Goal: Contribute content: Contribute content

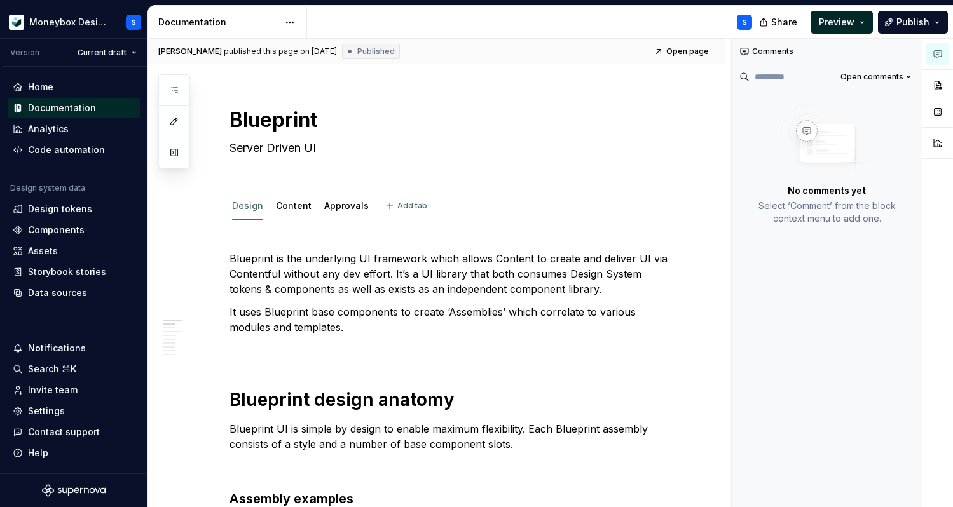
click at [350, 206] on link "Approvals" at bounding box center [346, 205] width 44 height 11
type textarea "*"
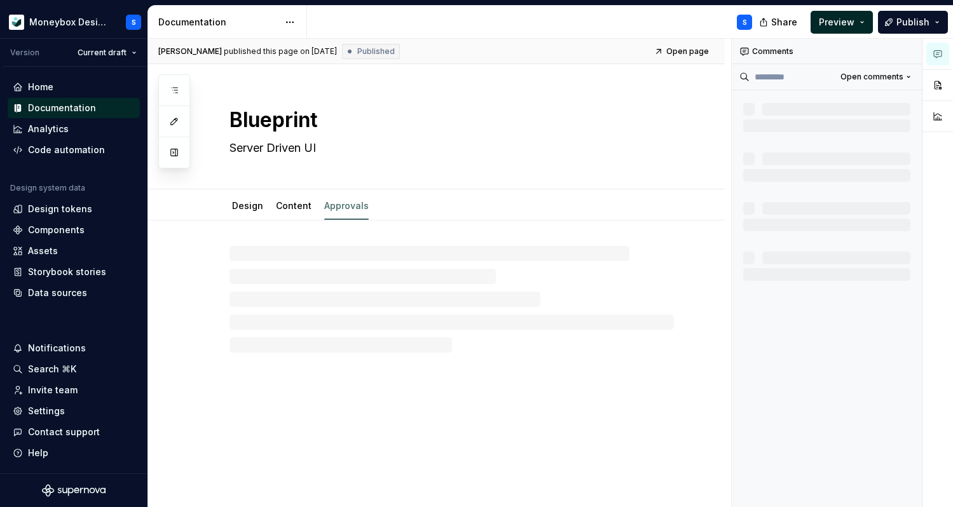
type textarea "*"
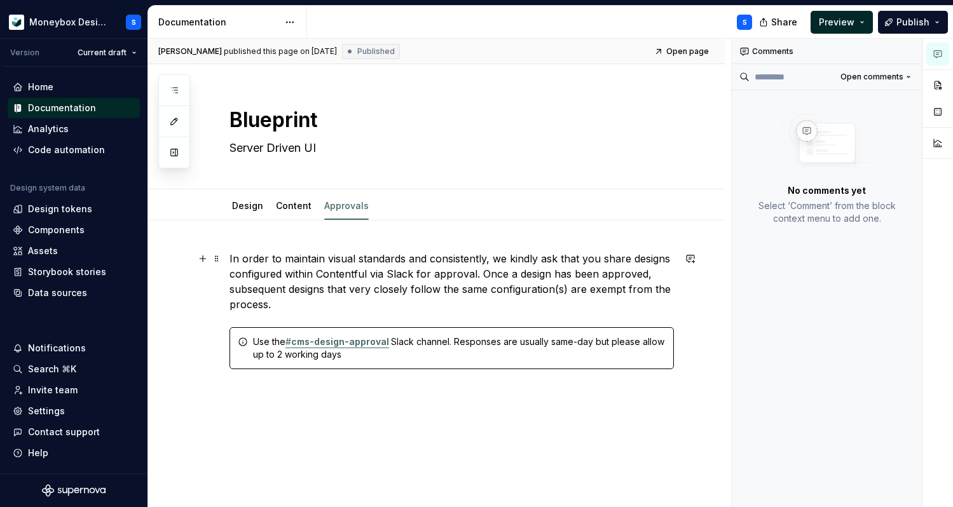
click at [482, 254] on p "In order to maintain visual standards and consistently, we kindly ask that you …" at bounding box center [451, 281] width 444 height 61
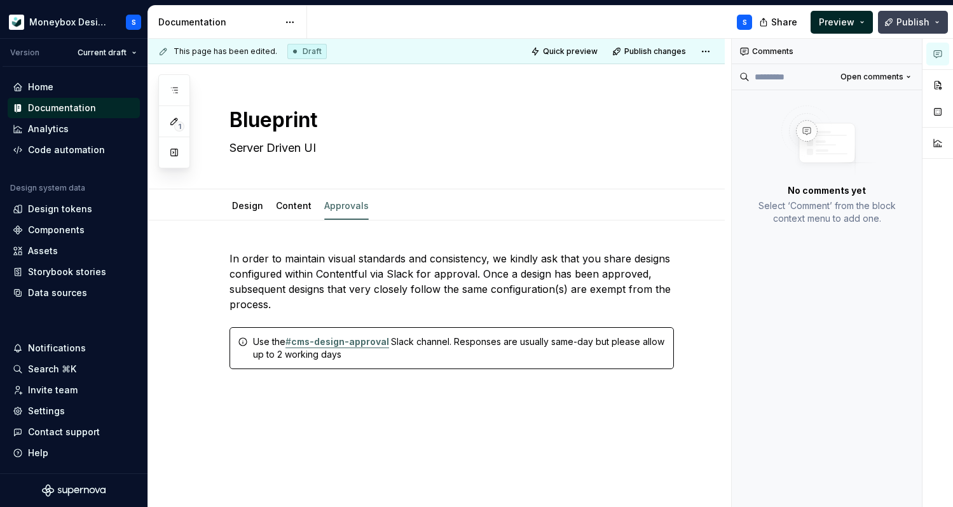
click at [907, 32] on button "Publish" at bounding box center [913, 22] width 70 height 23
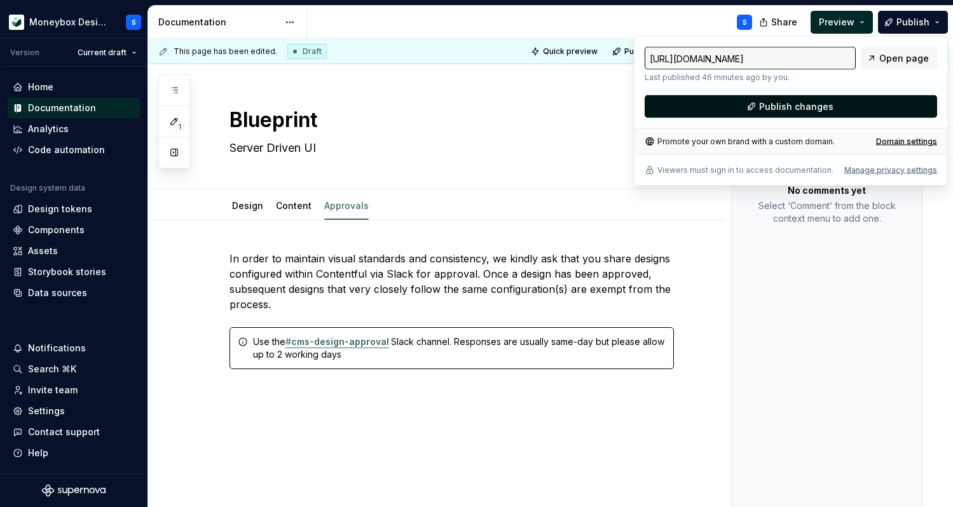
click at [811, 110] on span "Publish changes" at bounding box center [796, 106] width 74 height 13
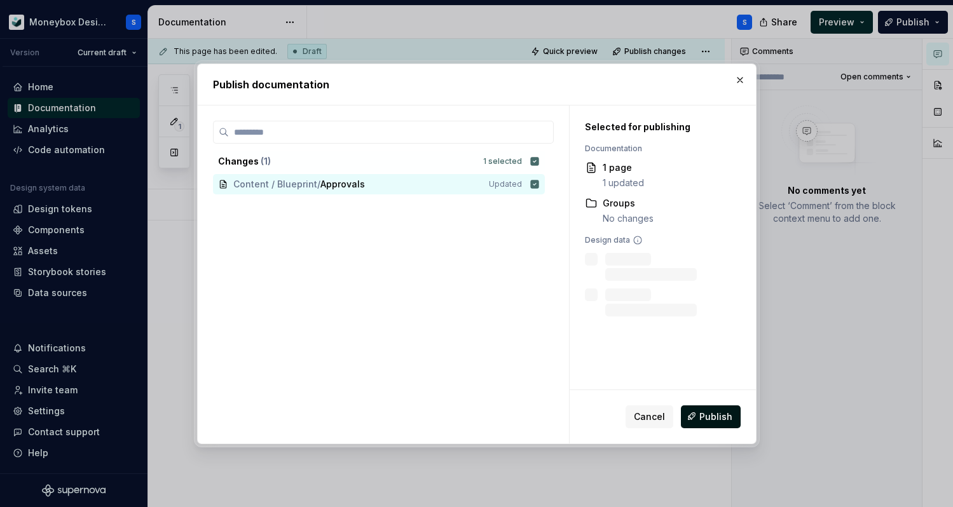
click at [715, 413] on span "Publish" at bounding box center [715, 416] width 33 height 13
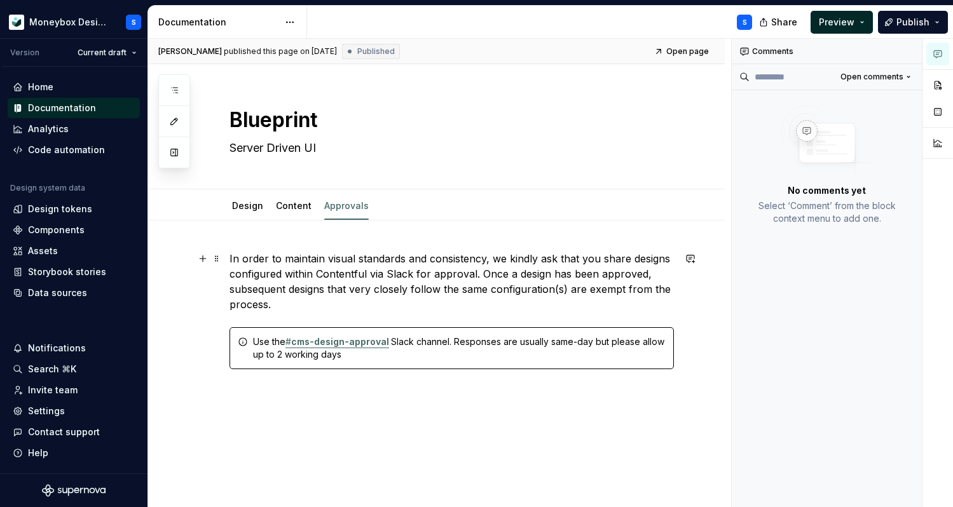
click at [474, 297] on p "In order to maintain visual standards and consistency, we kindly ask that you s…" at bounding box center [451, 281] width 444 height 61
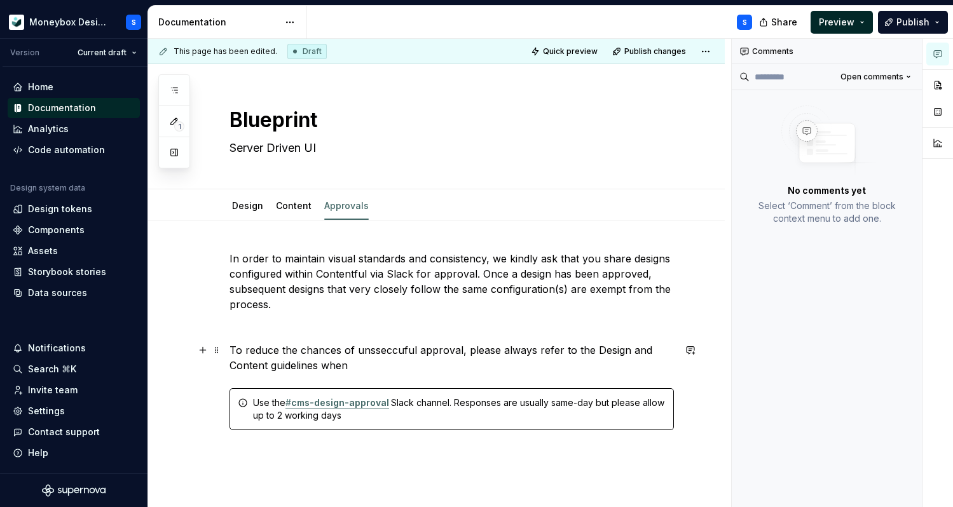
click at [376, 347] on p "To reduce the chances of unsseccuful approval, please always refer to the Desig…" at bounding box center [451, 358] width 444 height 31
click at [426, 367] on p "To reduce the chances of unsuccessful approval, please always refer to the Desi…" at bounding box center [451, 358] width 444 height 31
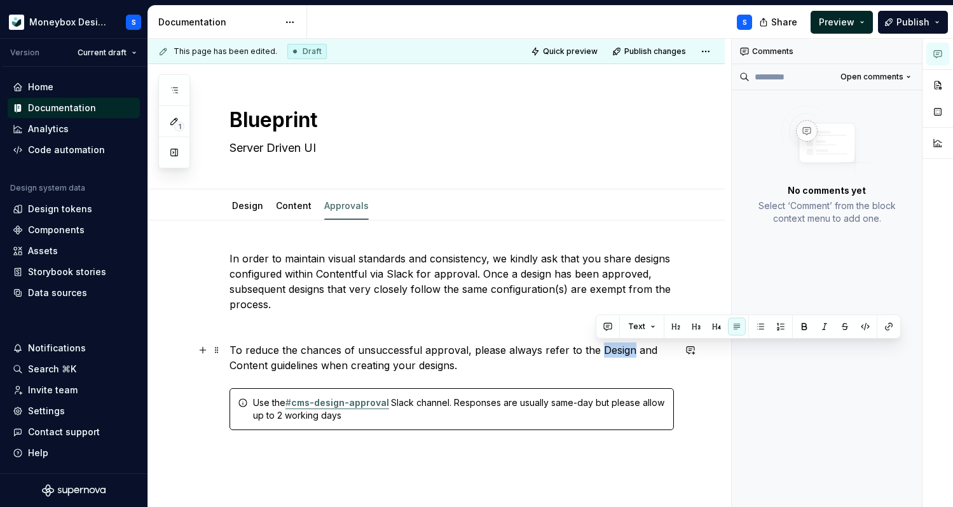
drag, startPoint x: 597, startPoint y: 351, endPoint x: 628, endPoint y: 352, distance: 31.2
click at [628, 352] on p "To reduce the chances of unsuccessful approval, please always refer to the Desi…" at bounding box center [451, 358] width 444 height 31
click at [883, 330] on button "button" at bounding box center [889, 327] width 18 height 18
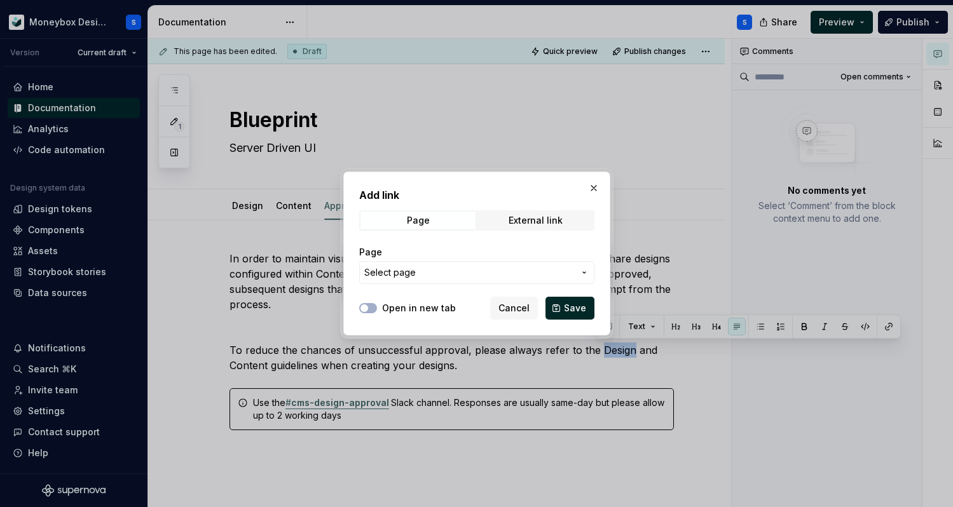
click at [464, 273] on span "Select page" at bounding box center [469, 272] width 210 height 13
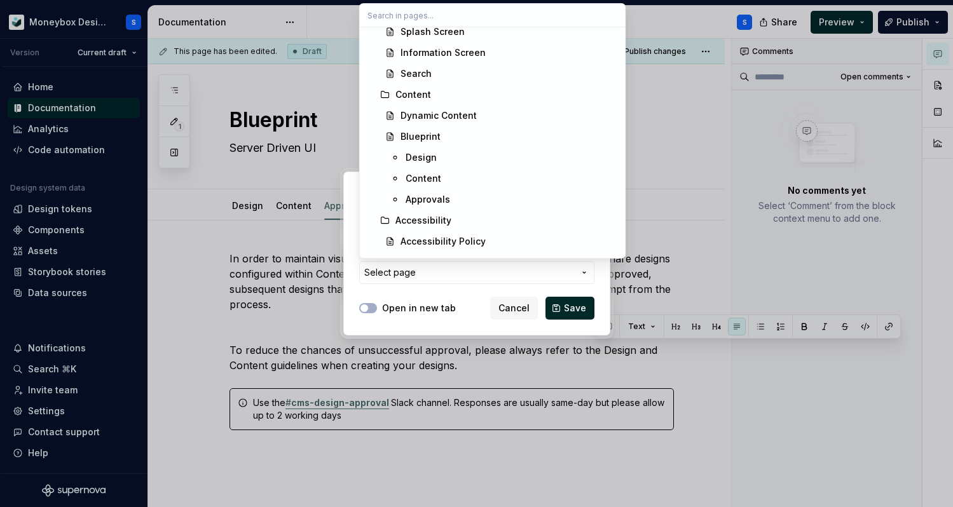
scroll to position [2646, 0]
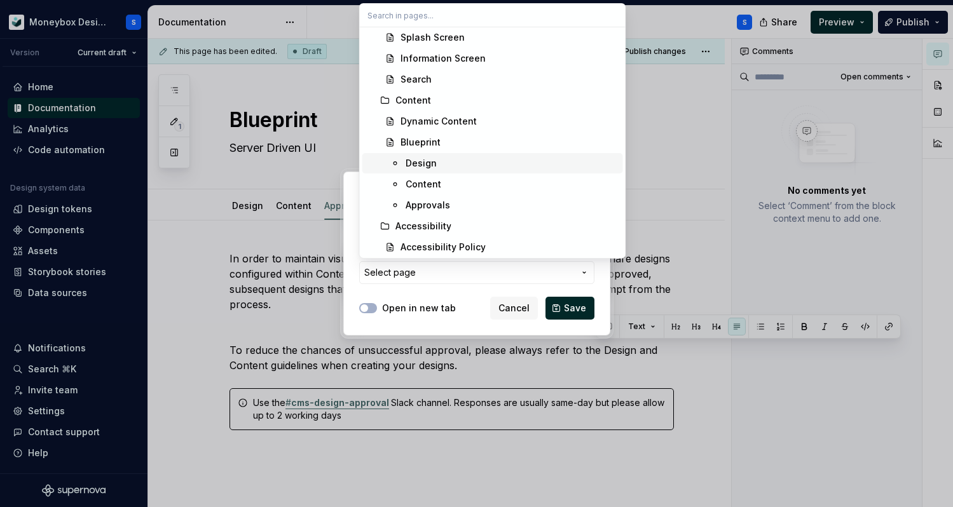
click at [481, 165] on div "Design" at bounding box center [512, 163] width 212 height 13
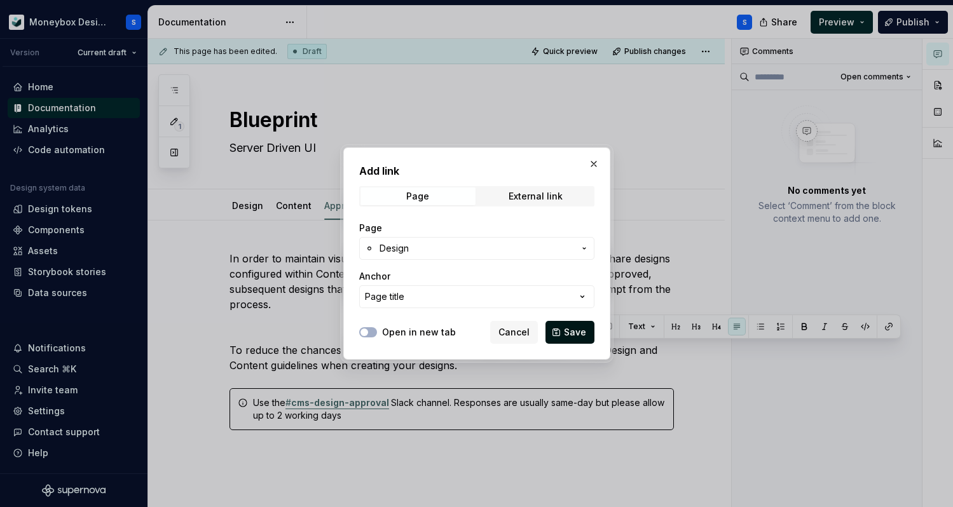
click at [574, 334] on span "Save" at bounding box center [575, 332] width 22 height 13
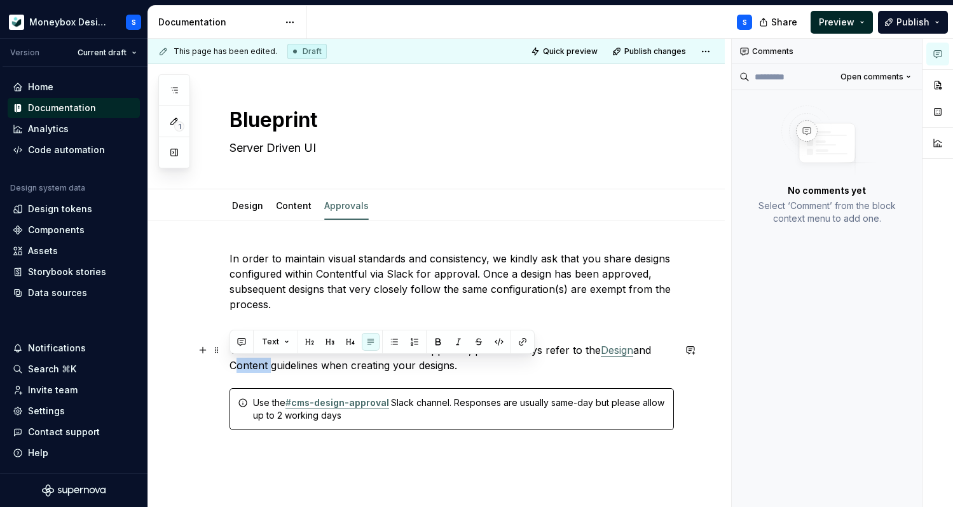
drag, startPoint x: 268, startPoint y: 367, endPoint x: 230, endPoint y: 368, distance: 37.5
click at [230, 368] on p "To reduce the chances of unsuccessful approval, please always refer to the Desi…" at bounding box center [451, 358] width 444 height 31
click at [522, 342] on button "button" at bounding box center [523, 342] width 18 height 18
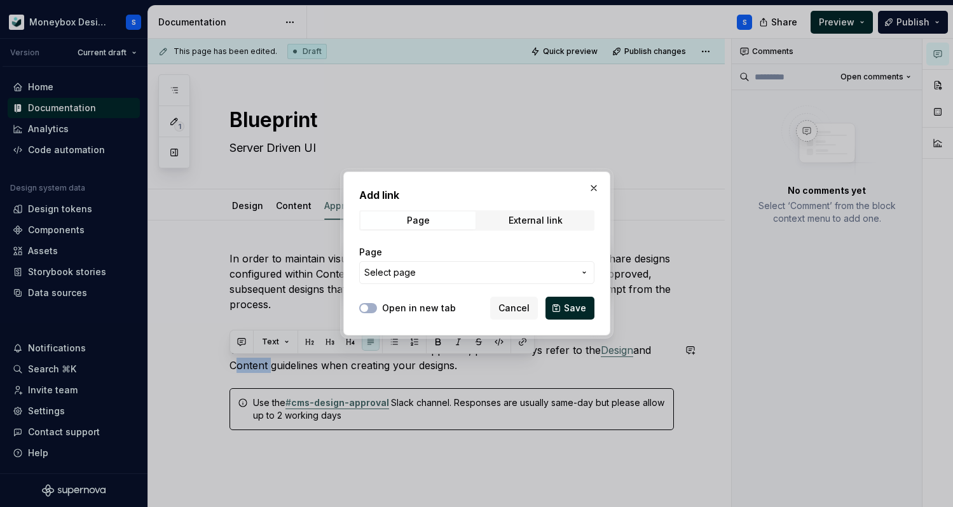
click at [494, 277] on span "Select page" at bounding box center [469, 272] width 210 height 13
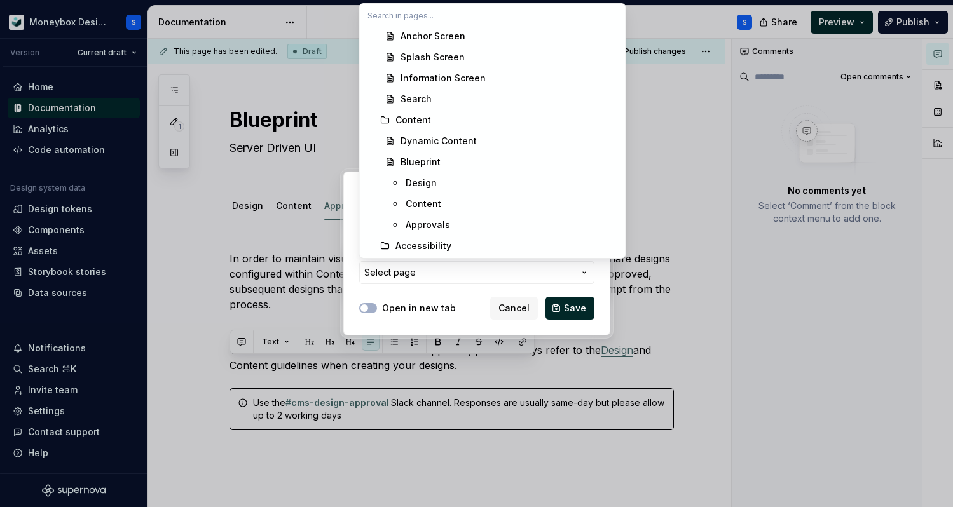
scroll to position [2598, 0]
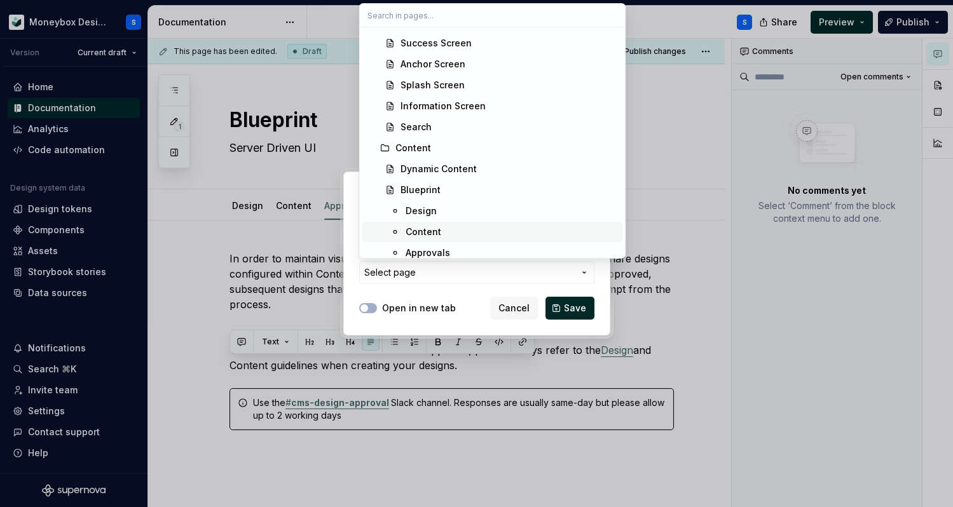
click at [476, 231] on div "Content" at bounding box center [512, 232] width 212 height 13
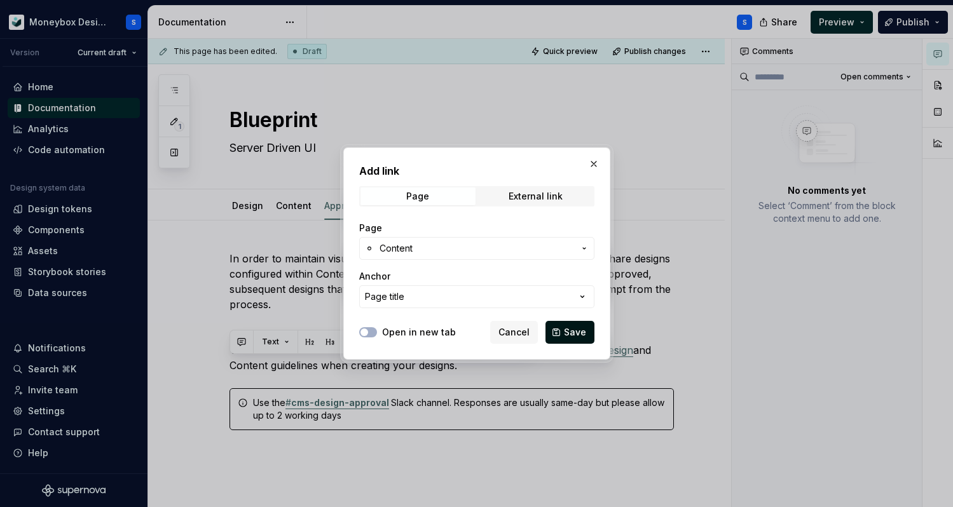
click at [575, 329] on span "Save" at bounding box center [575, 332] width 22 height 13
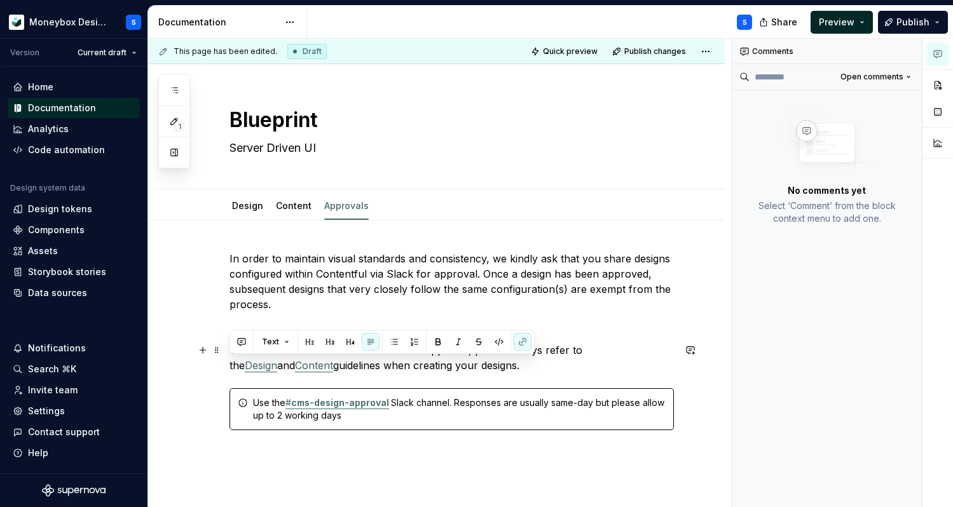
click at [552, 367] on p "To reduce the chances of unsuccessful approval, please always refer to the Desi…" at bounding box center [451, 358] width 444 height 31
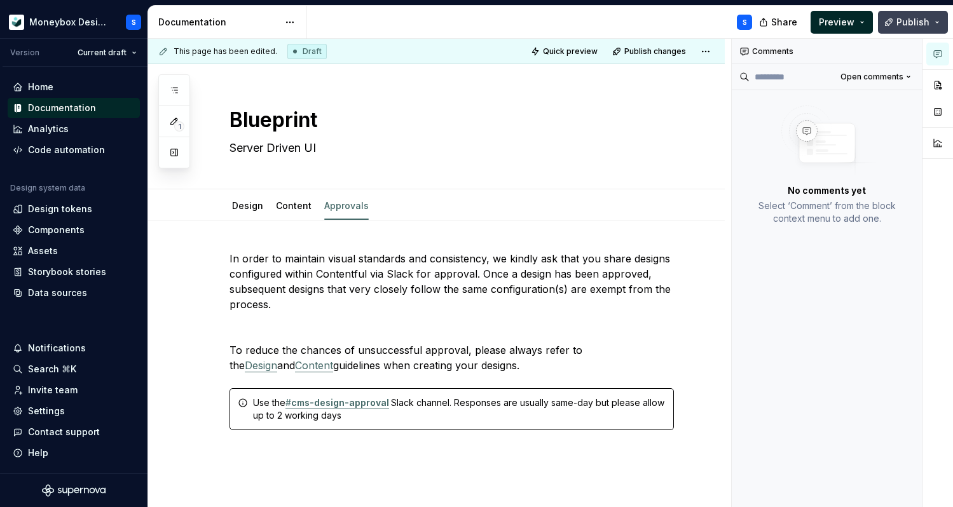
click at [898, 26] on button "Publish" at bounding box center [913, 22] width 70 height 23
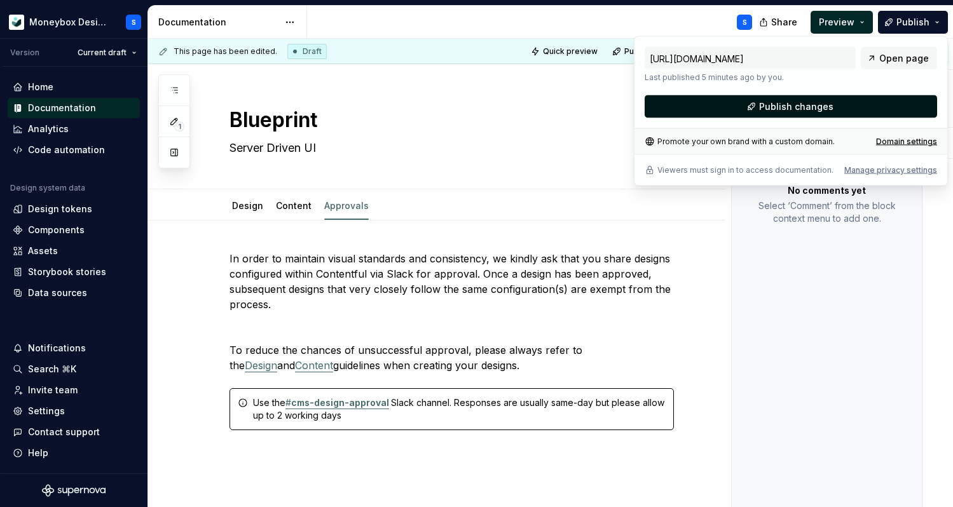
click at [780, 107] on span "Publish changes" at bounding box center [796, 106] width 74 height 13
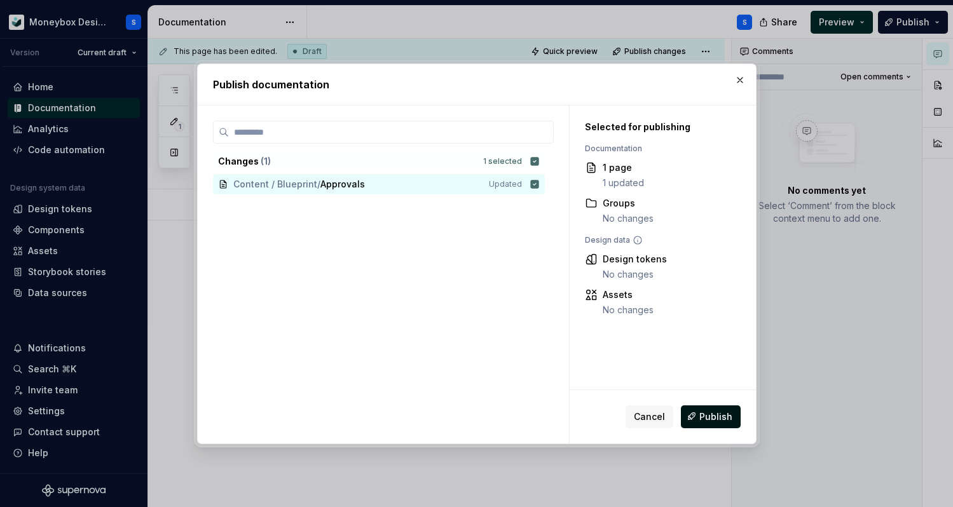
click at [727, 423] on button "Publish" at bounding box center [711, 416] width 60 height 23
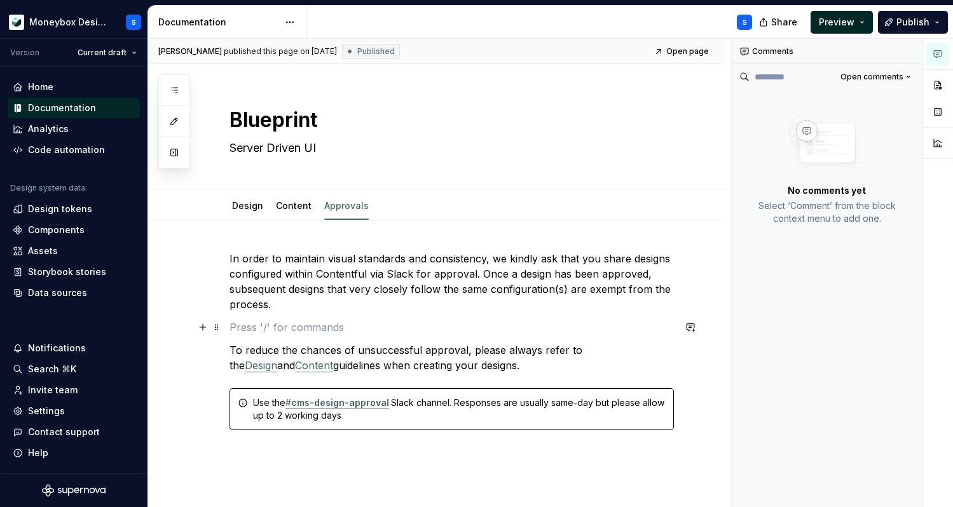
click at [349, 324] on p at bounding box center [451, 327] width 444 height 15
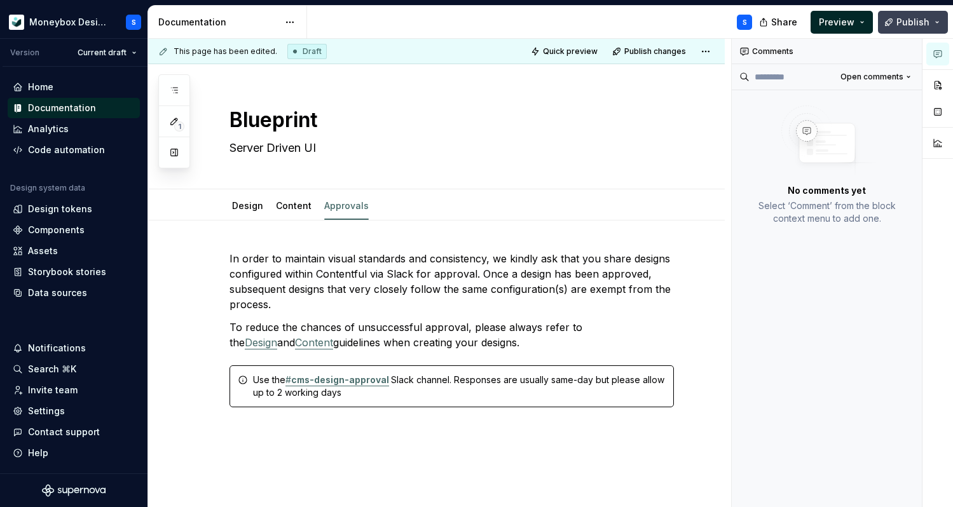
click at [907, 24] on span "Publish" at bounding box center [912, 22] width 33 height 13
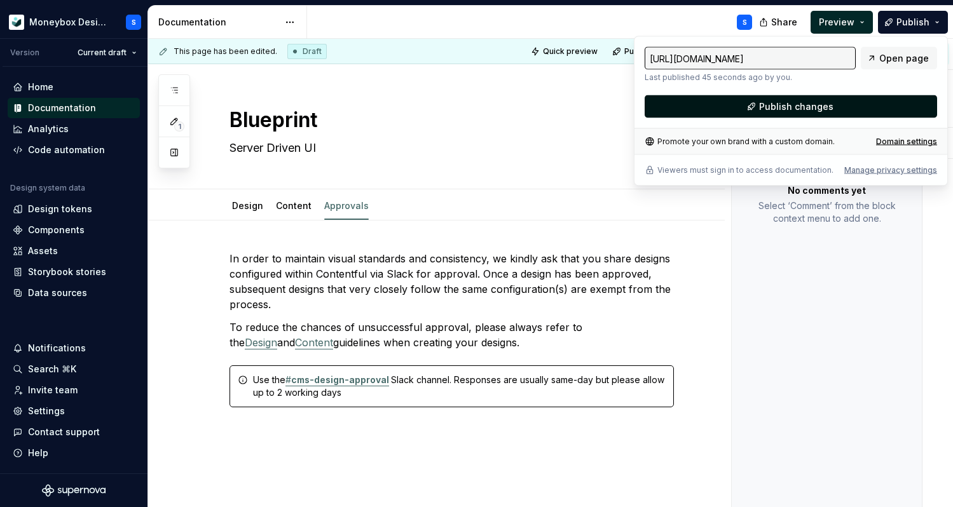
click at [814, 104] on span "Publish changes" at bounding box center [796, 106] width 74 height 13
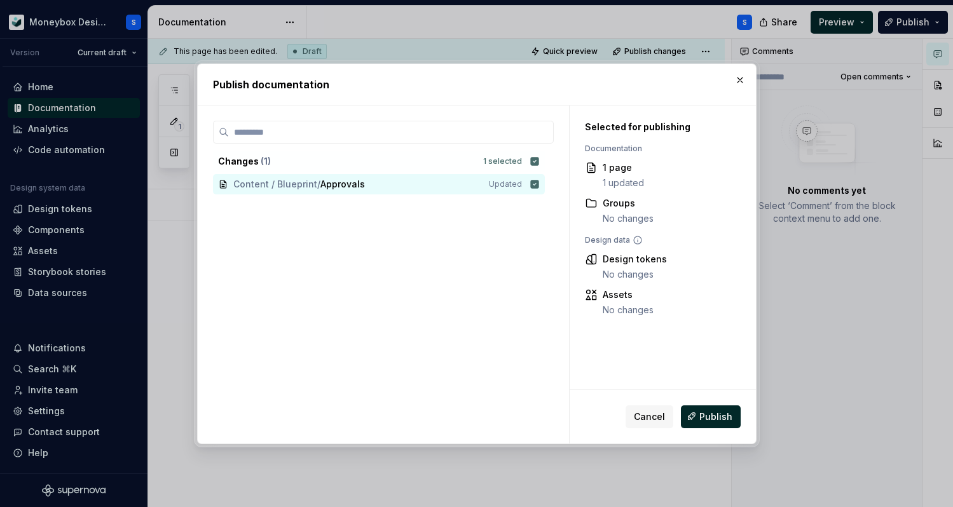
click at [708, 428] on div "Cancel Publish" at bounding box center [663, 416] width 186 height 53
click at [709, 425] on button "Publish" at bounding box center [711, 416] width 60 height 23
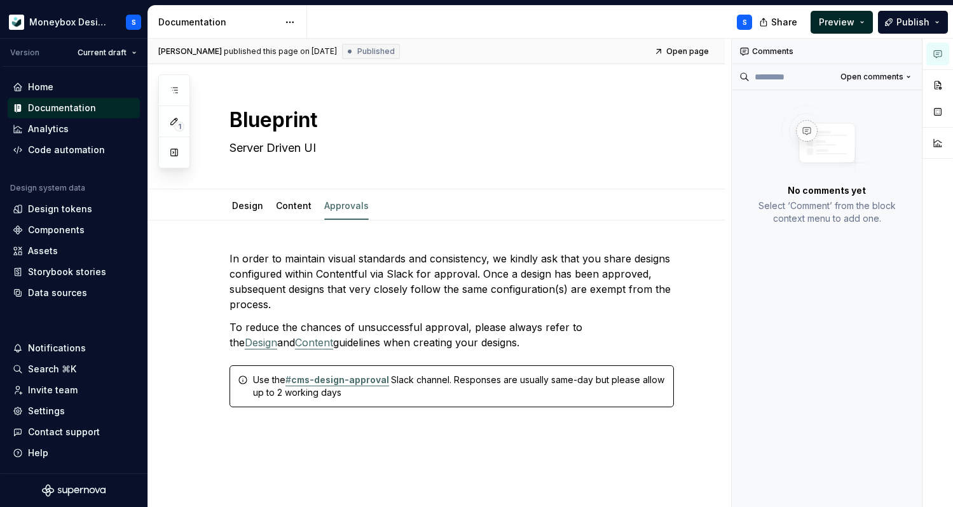
type textarea "*"
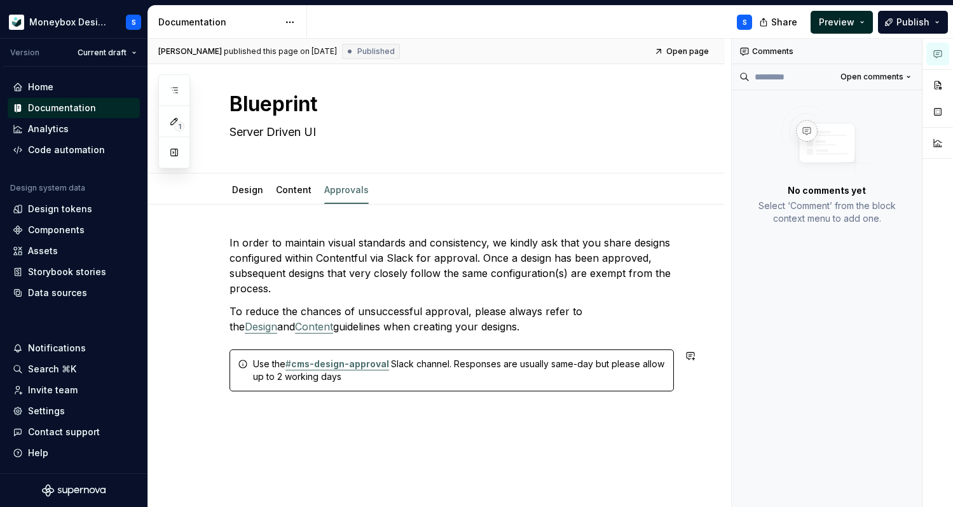
scroll to position [21, 0]
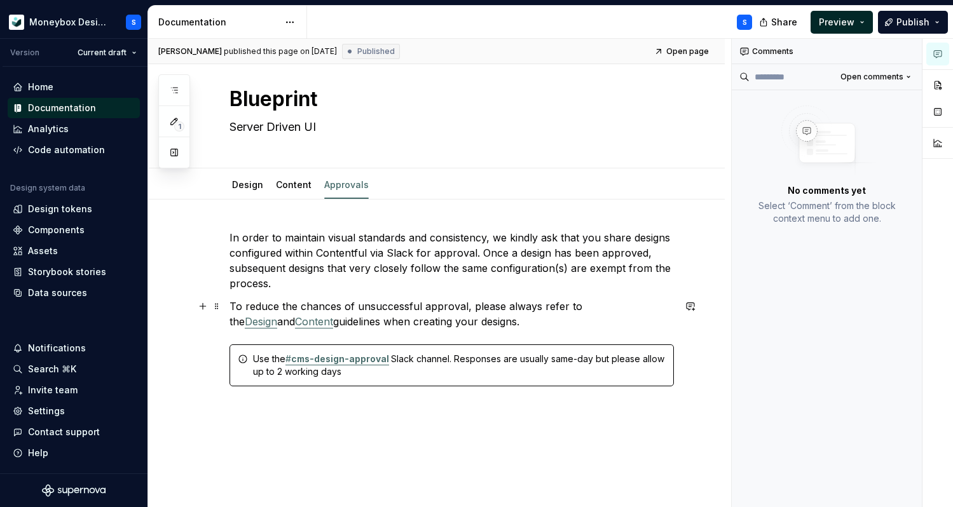
click at [477, 321] on p "To reduce the chances of unsuccessful approval, please always refer to the Desi…" at bounding box center [451, 314] width 444 height 31
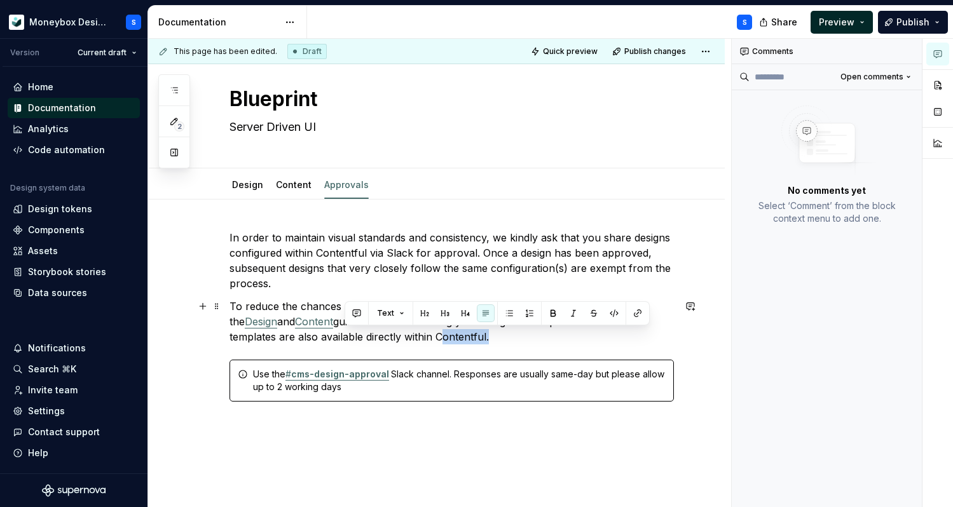
drag, startPoint x: 357, startPoint y: 335, endPoint x: 395, endPoint y: 335, distance: 38.8
click at [395, 335] on p "To reduce the chances of unsuccessful approval, please always refer to the Desi…" at bounding box center [451, 322] width 444 height 46
click at [633, 314] on button "button" at bounding box center [638, 313] width 18 height 18
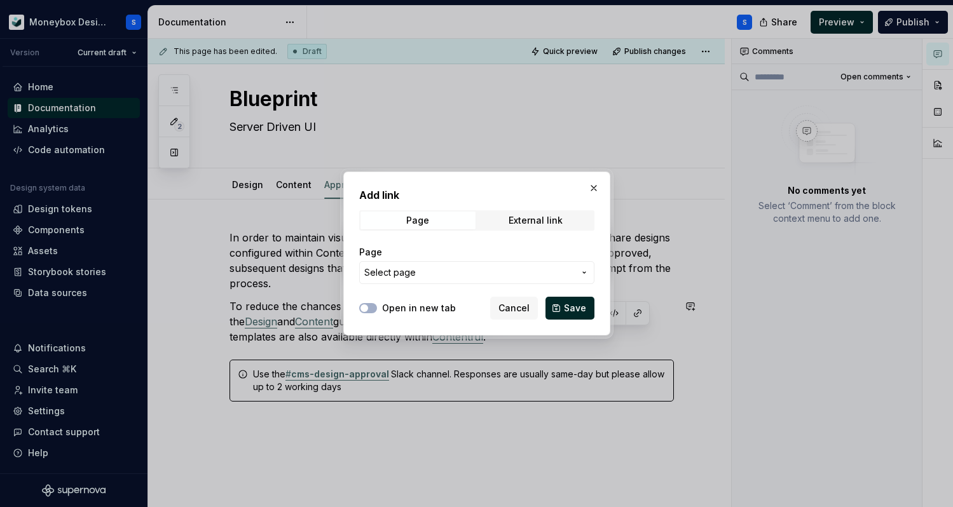
click at [483, 271] on span "Select page" at bounding box center [469, 272] width 210 height 13
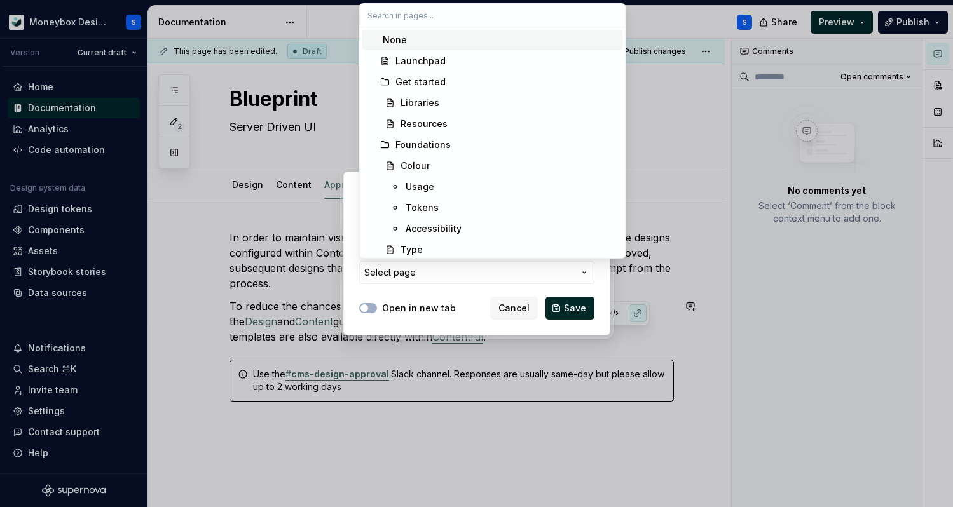
click at [518, 268] on div "Add link Page External link Page Select page Open in new tab Cancel Save" at bounding box center [476, 253] width 953 height 507
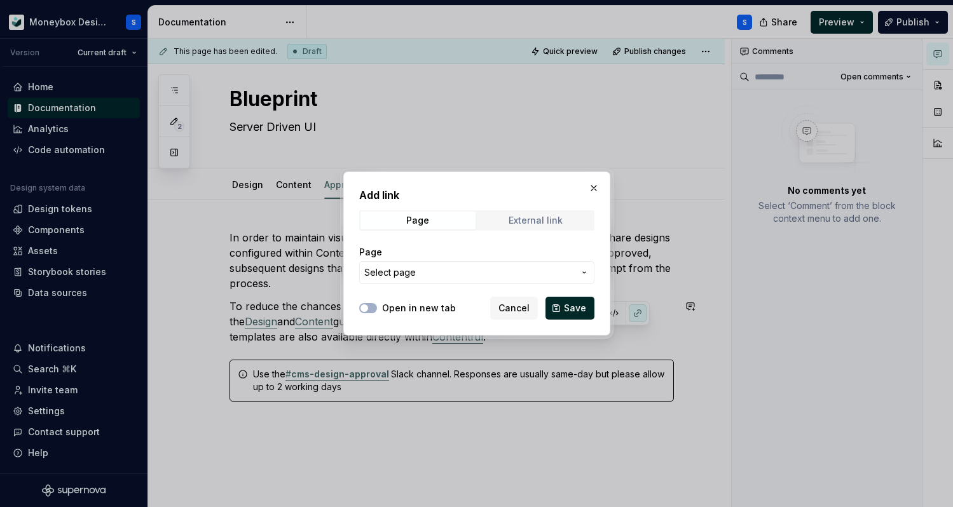
click at [562, 215] on span "External link" at bounding box center [535, 221] width 115 height 18
click at [410, 310] on label "Open in new tab" at bounding box center [419, 308] width 74 height 13
click at [377, 310] on button "Open in new tab" at bounding box center [368, 308] width 18 height 10
click at [449, 270] on input "URL" at bounding box center [476, 272] width 235 height 23
paste input "https://app.eu.contentful.com/spaces/fqnhfzvsp1vx/views/entries?id=VQ0ke28y058Z…"
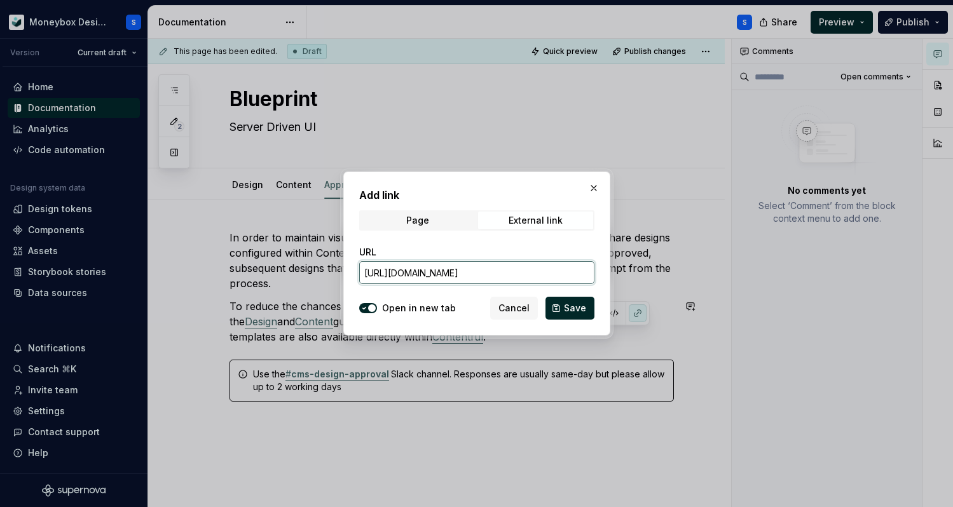
scroll to position [0, 157]
type input "https://app.eu.contentful.com/spaces/fqnhfzvsp1vx/views/entries?id=VQ0ke28y058Z…"
click at [566, 299] on button "Save" at bounding box center [569, 308] width 49 height 23
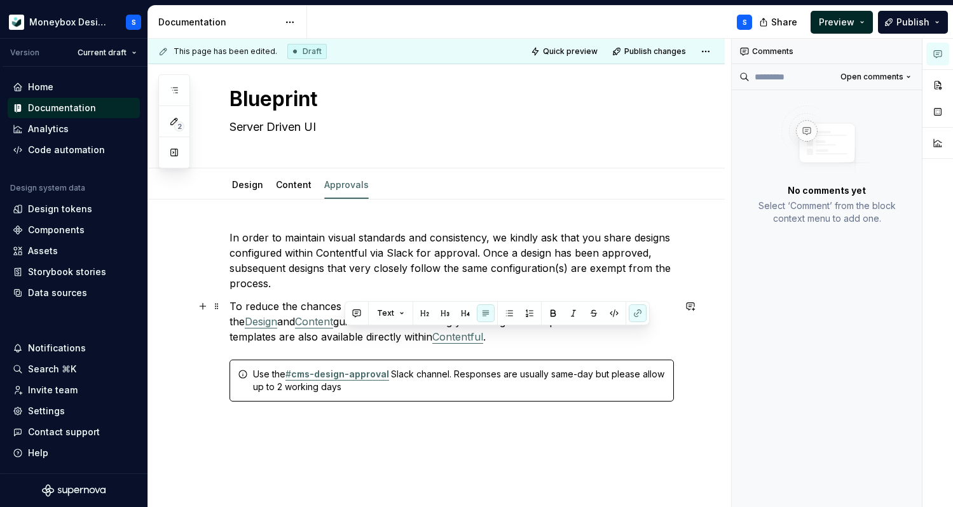
click at [506, 337] on p "To reduce the chances of unsuccessful approval, please always refer to the Desi…" at bounding box center [451, 322] width 444 height 46
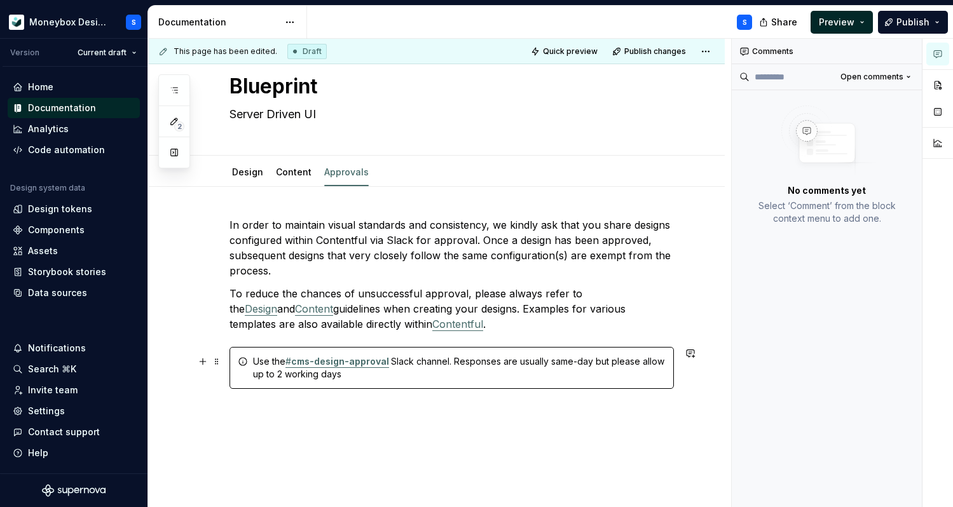
scroll to position [34, 0]
click at [915, 27] on span "Publish" at bounding box center [912, 22] width 33 height 13
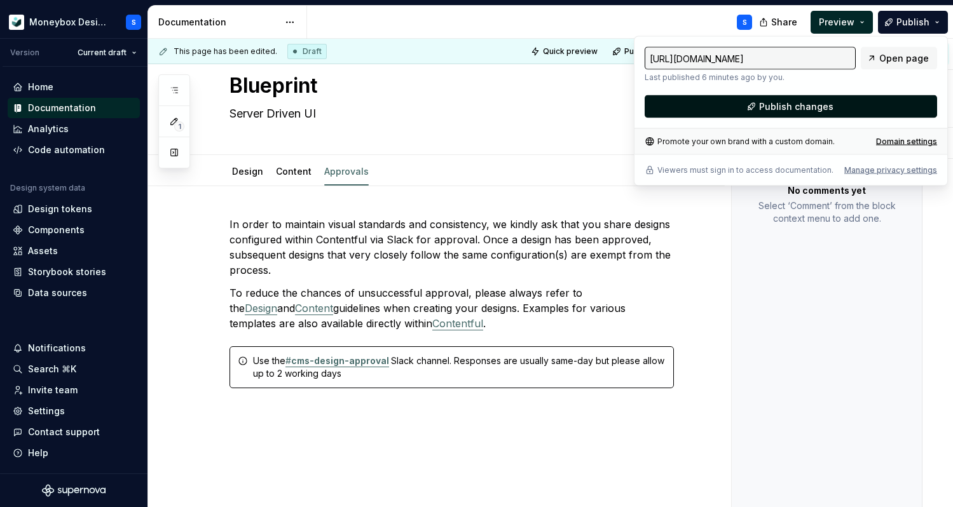
click at [746, 107] on button "Publish changes" at bounding box center [791, 106] width 292 height 23
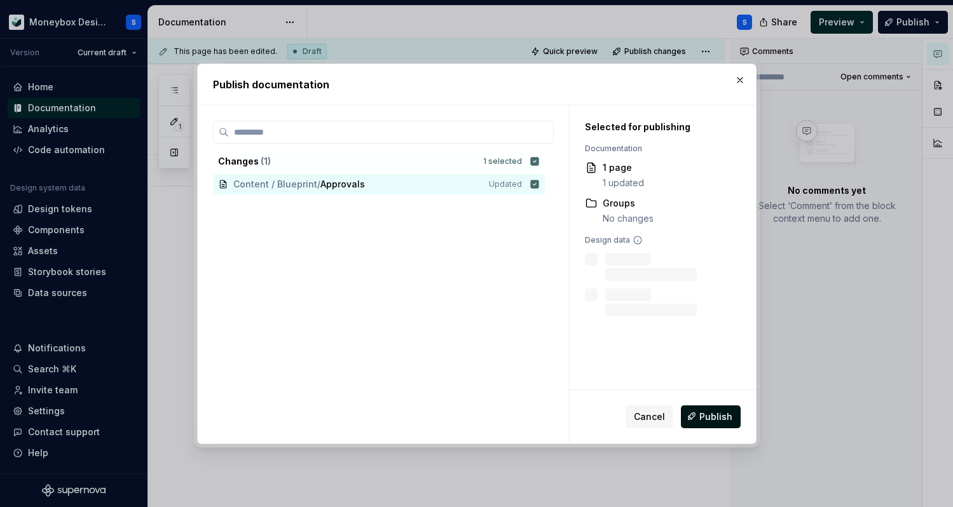
click at [703, 423] on button "Publish" at bounding box center [711, 416] width 60 height 23
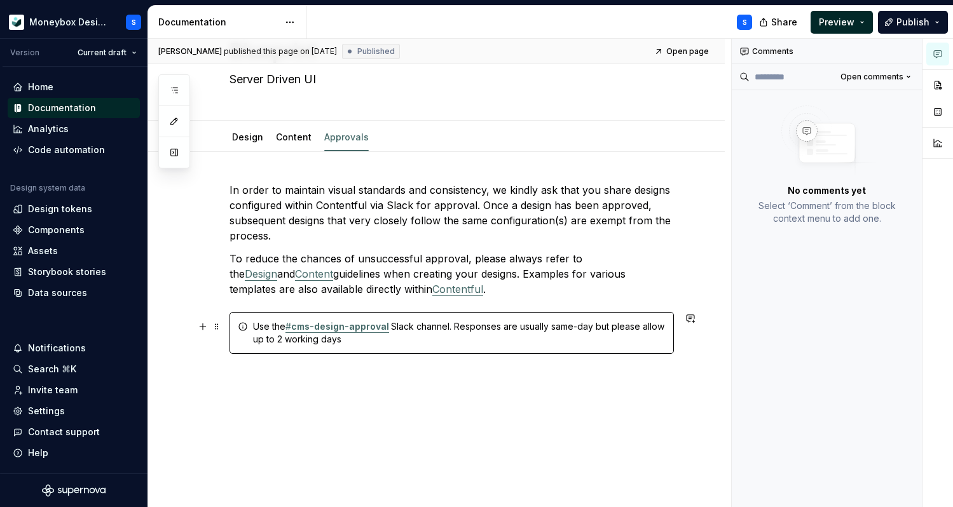
scroll to position [73, 0]
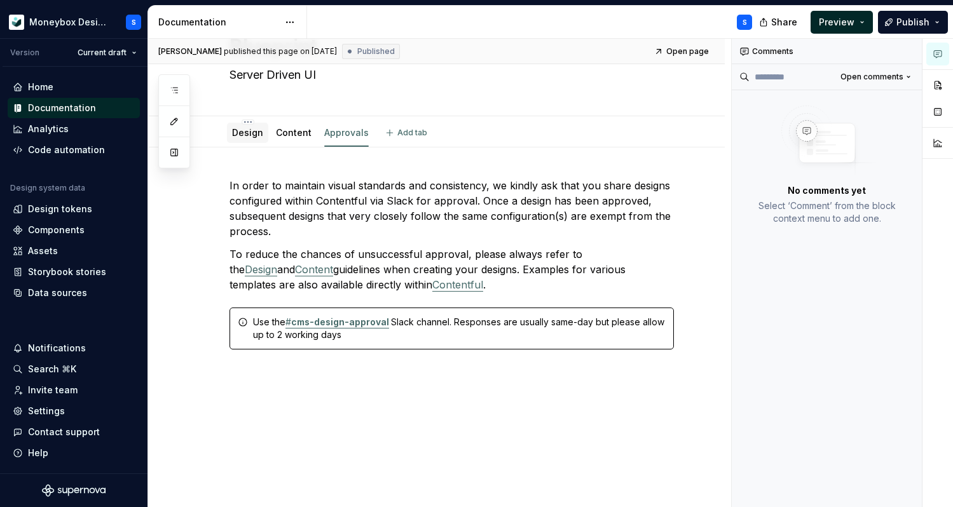
click at [243, 127] on link "Design" at bounding box center [247, 132] width 31 height 11
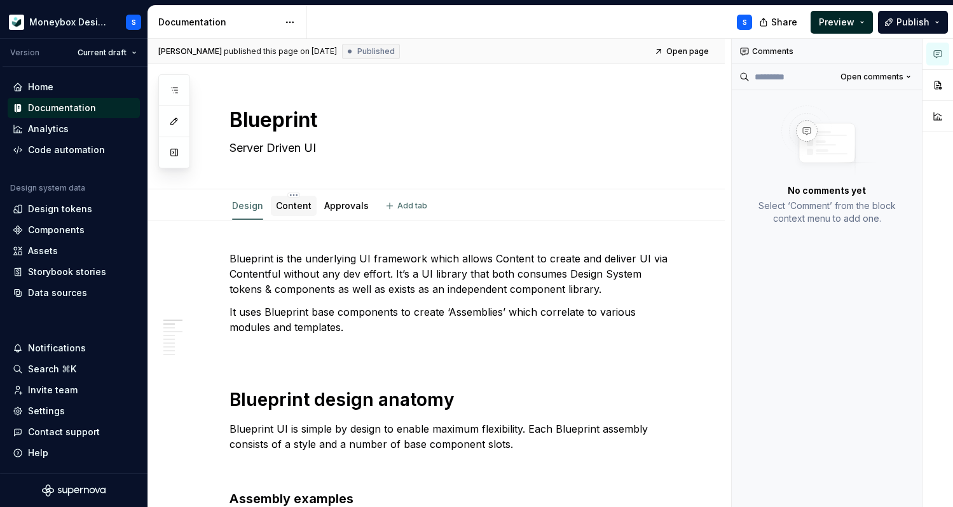
click at [303, 197] on div "Content" at bounding box center [294, 206] width 46 height 20
click at [286, 207] on link "Content" at bounding box center [294, 205] width 36 height 11
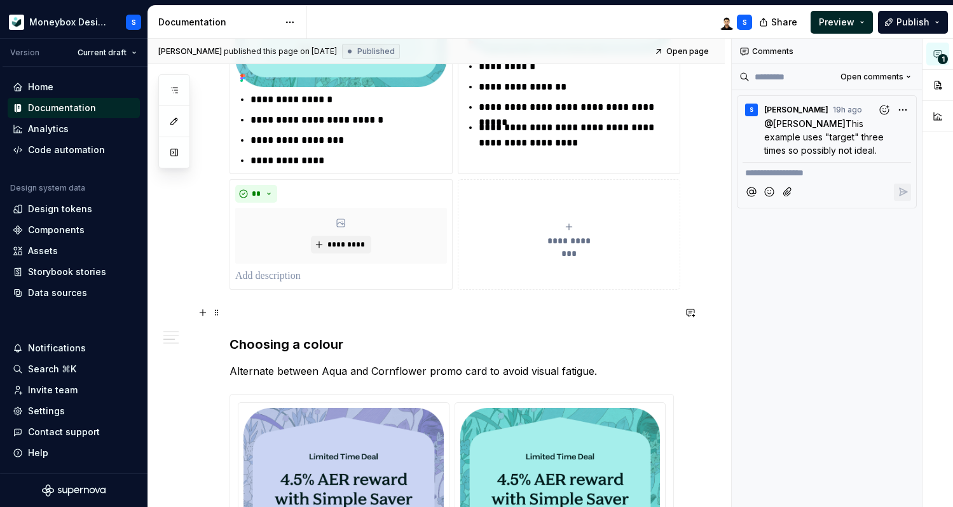
scroll to position [1052, 0]
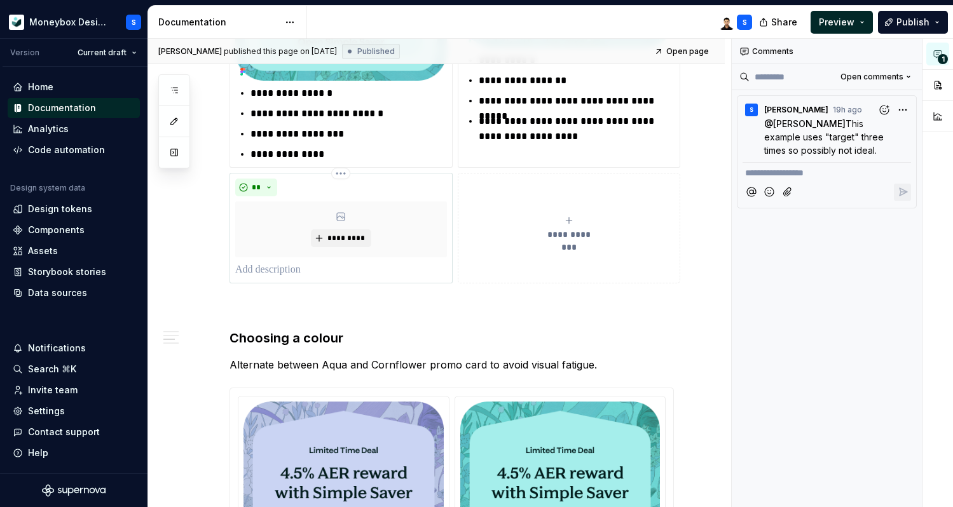
click at [338, 190] on div "**" at bounding box center [341, 188] width 212 height 18
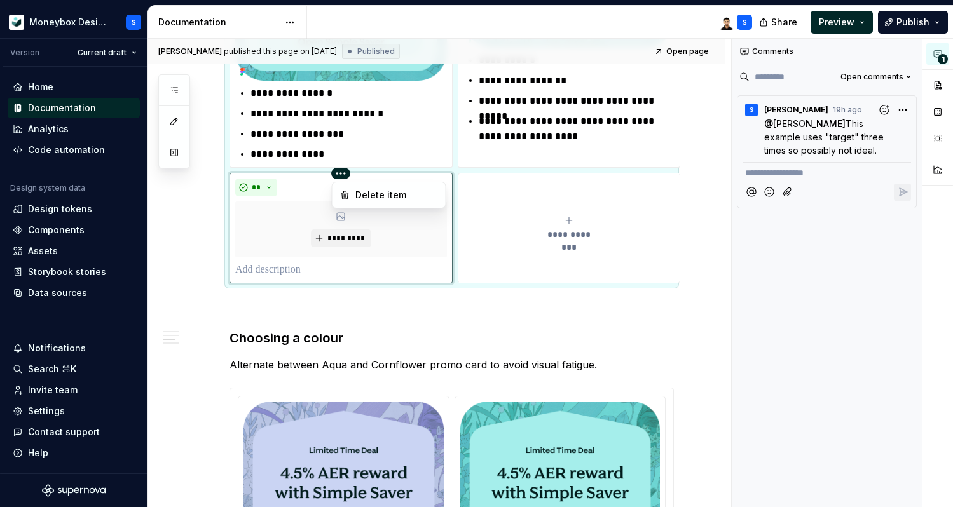
click at [343, 175] on html "Moneybox Design System S Version Current draft Home Documentation Analytics Cod…" at bounding box center [476, 253] width 953 height 507
click at [359, 195] on div "Delete item" at bounding box center [396, 195] width 83 height 13
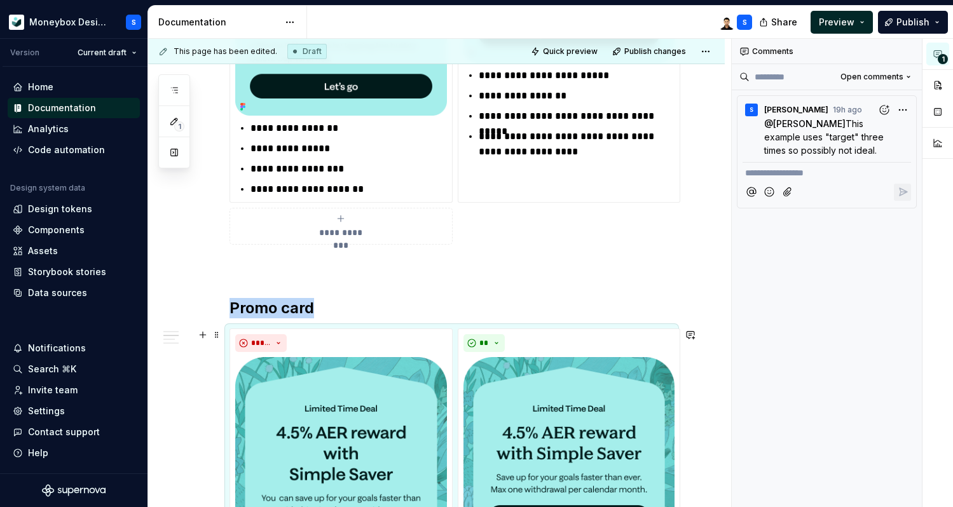
scroll to position [462, 0]
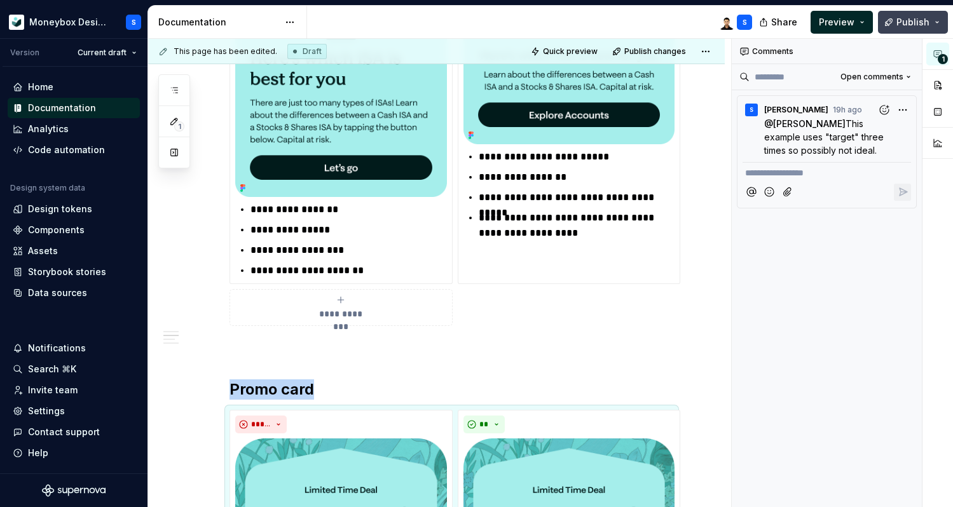
click at [896, 22] on button "Publish" at bounding box center [913, 22] width 70 height 23
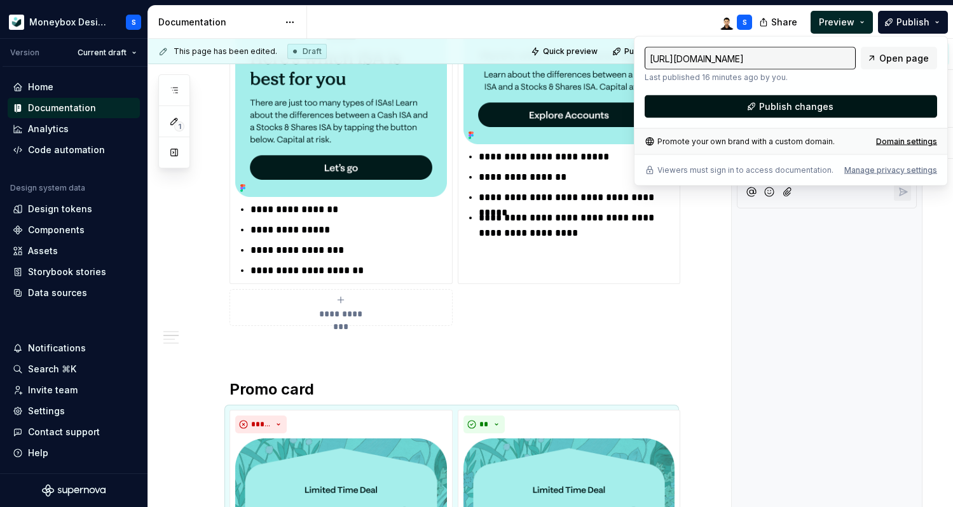
click at [733, 109] on button "Publish changes" at bounding box center [791, 106] width 292 height 23
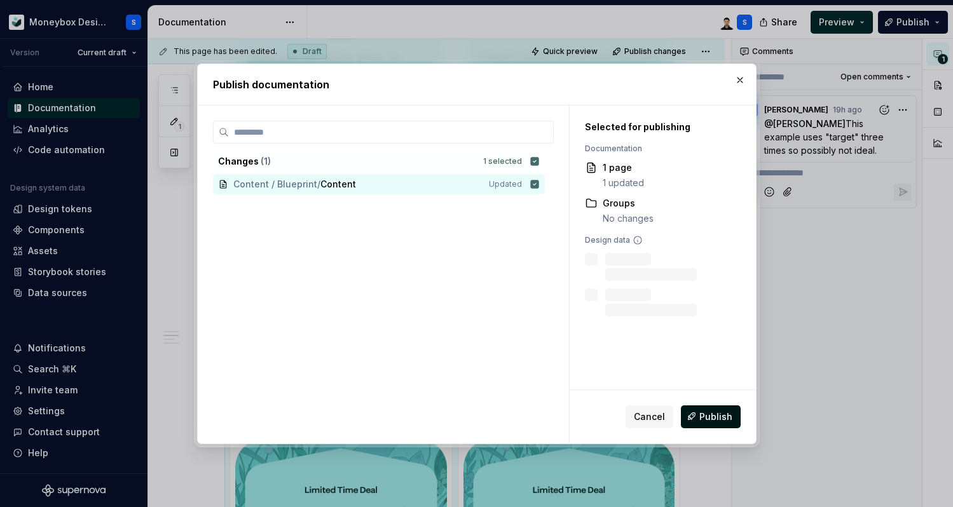
click at [699, 413] on button "Publish" at bounding box center [711, 416] width 60 height 23
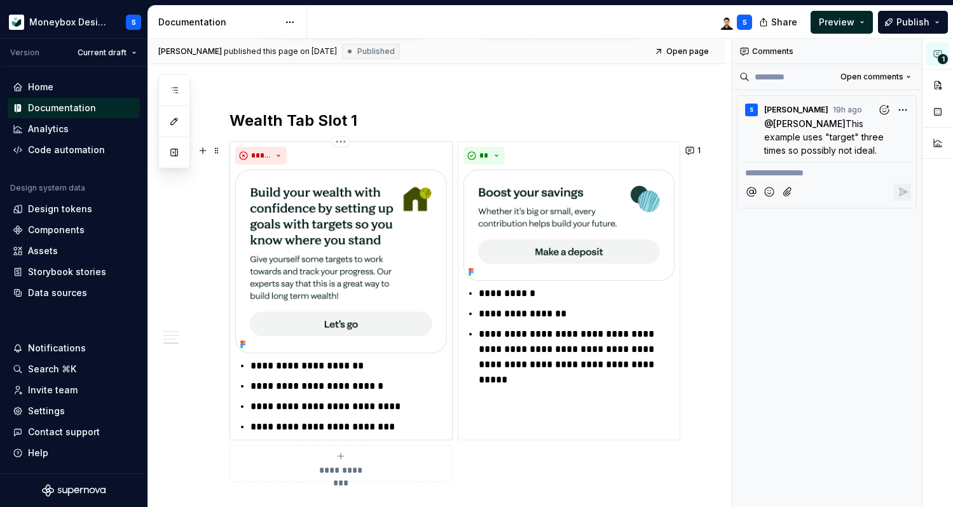
scroll to position [1518, 0]
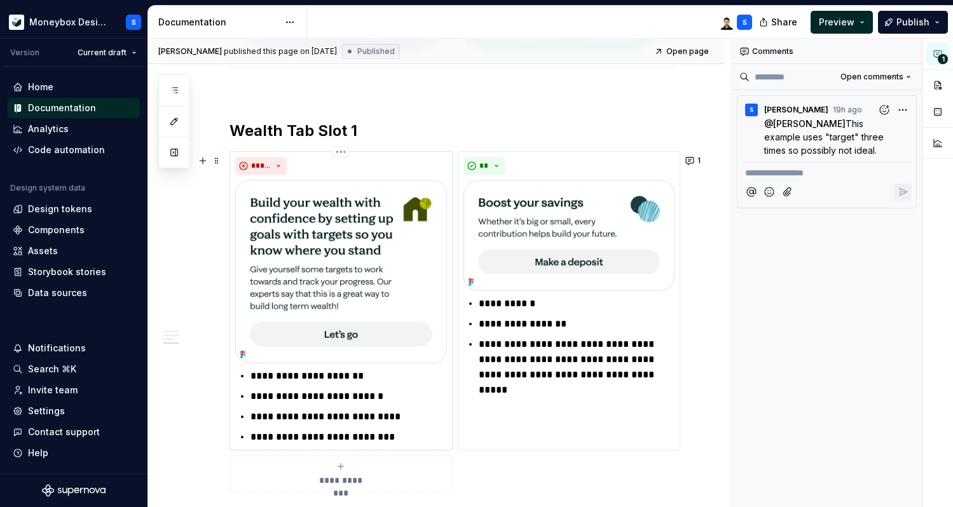
click at [336, 418] on p "**********" at bounding box center [348, 416] width 196 height 15
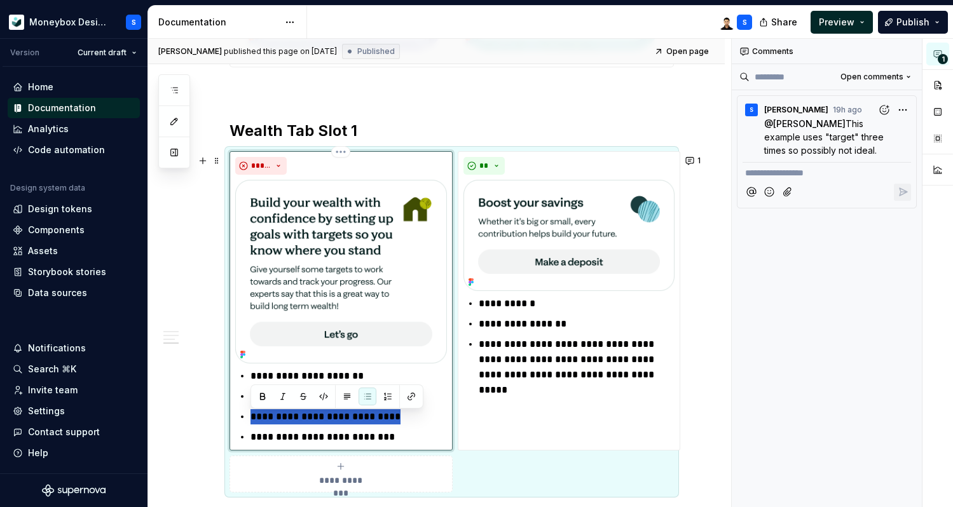
drag, startPoint x: 400, startPoint y: 418, endPoint x: 249, endPoint y: 418, distance: 151.3
click at [249, 418] on div "**********" at bounding box center [341, 407] width 212 height 76
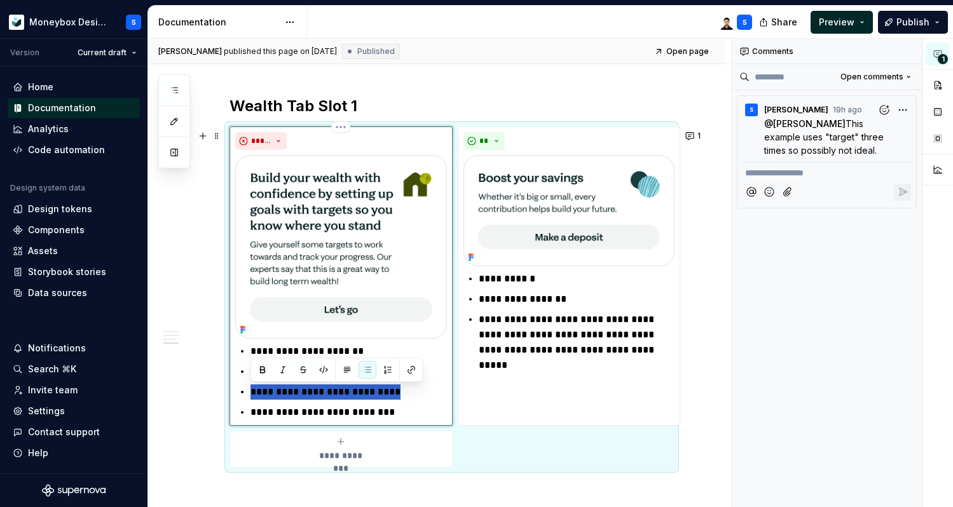
scroll to position [1546, 0]
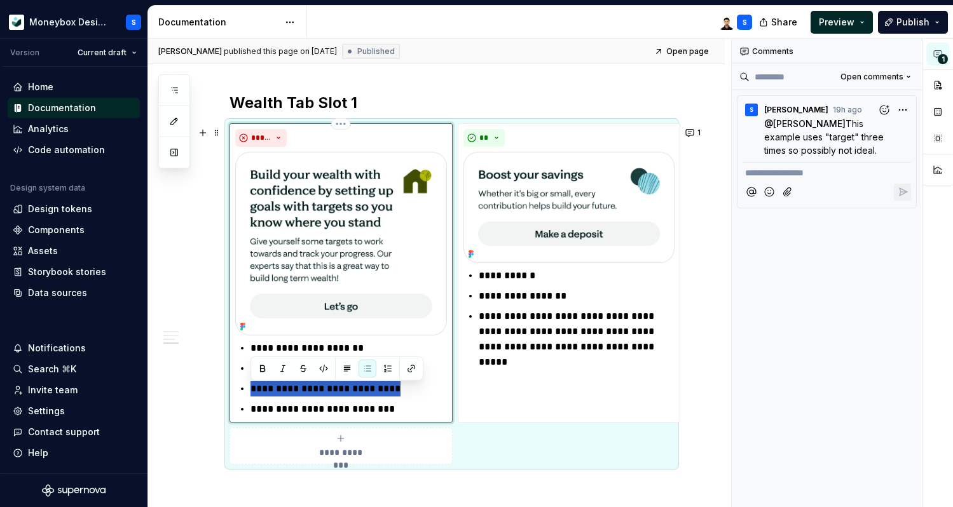
type textarea "*"
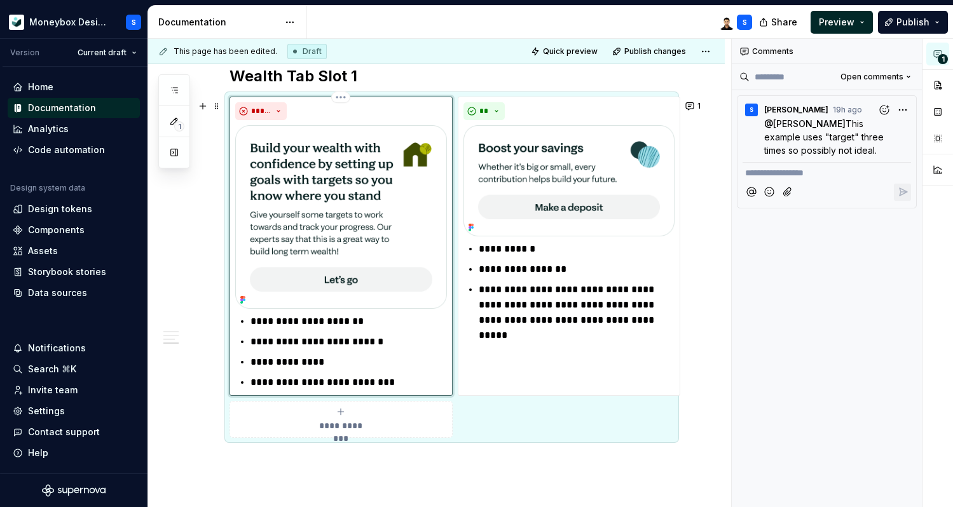
click at [376, 383] on p "**********" at bounding box center [348, 382] width 196 height 15
click at [376, 356] on ul "**********" at bounding box center [348, 352] width 196 height 76
click at [374, 359] on p "**********" at bounding box center [348, 362] width 196 height 15
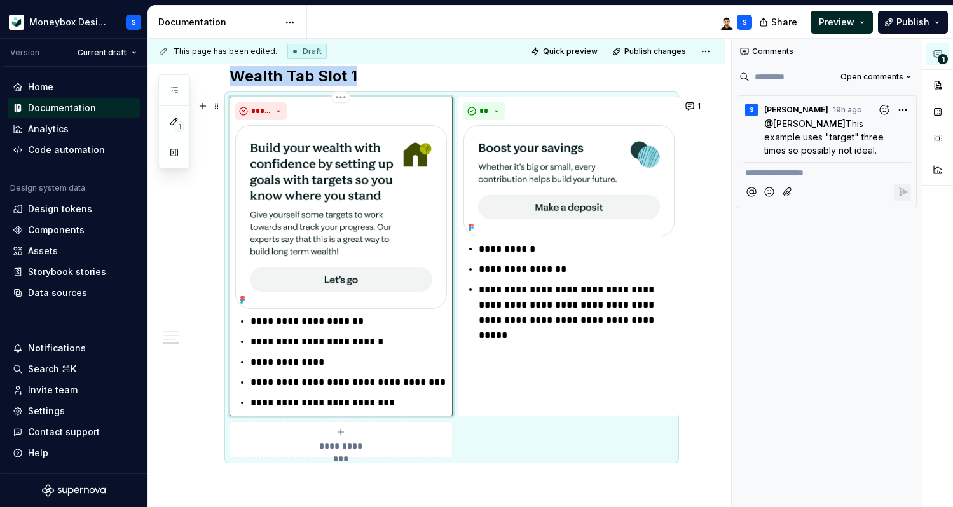
click at [368, 222] on img at bounding box center [341, 217] width 212 height 184
click at [402, 345] on p "**********" at bounding box center [348, 341] width 196 height 15
click at [370, 229] on img at bounding box center [341, 217] width 212 height 184
click at [376, 170] on img at bounding box center [341, 217] width 212 height 184
click at [335, 132] on img at bounding box center [341, 217] width 212 height 184
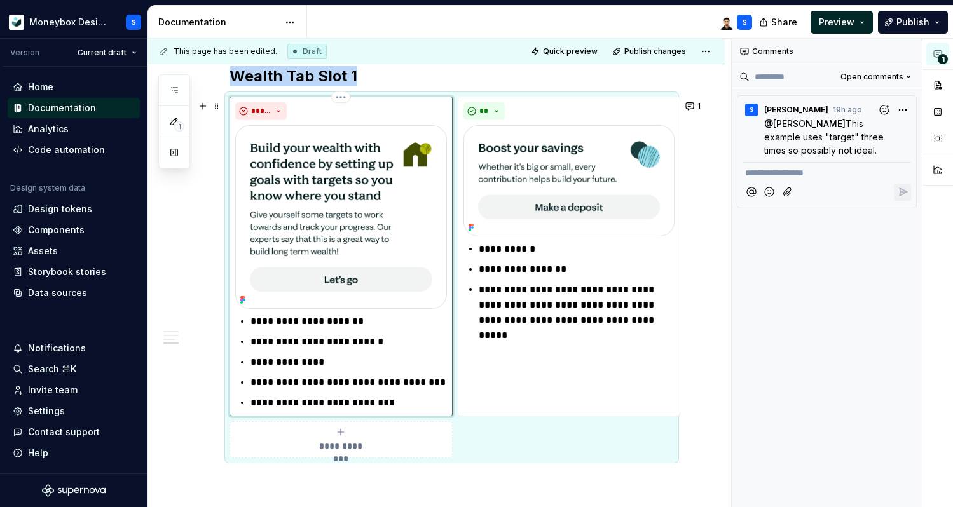
click at [351, 142] on img at bounding box center [341, 217] width 212 height 184
click at [437, 401] on p "**********" at bounding box center [348, 402] width 196 height 15
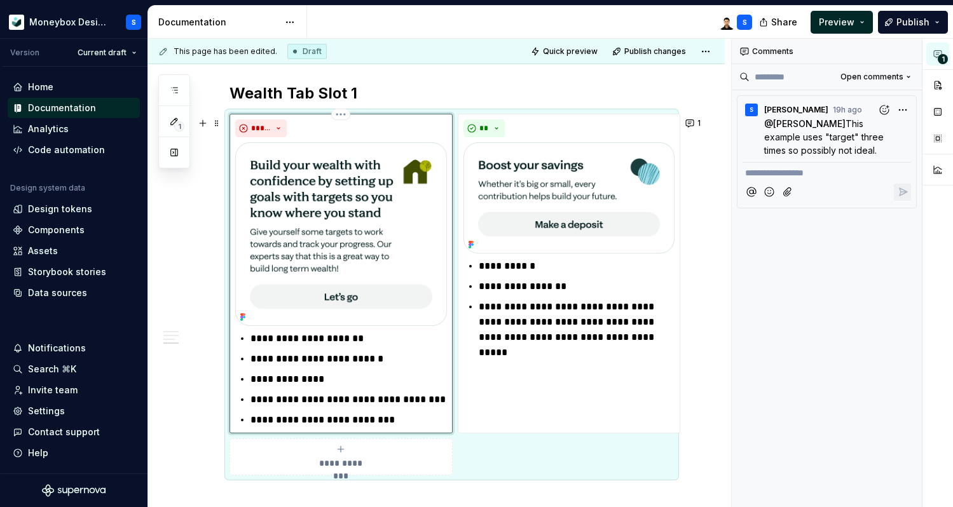
scroll to position [1537, 0]
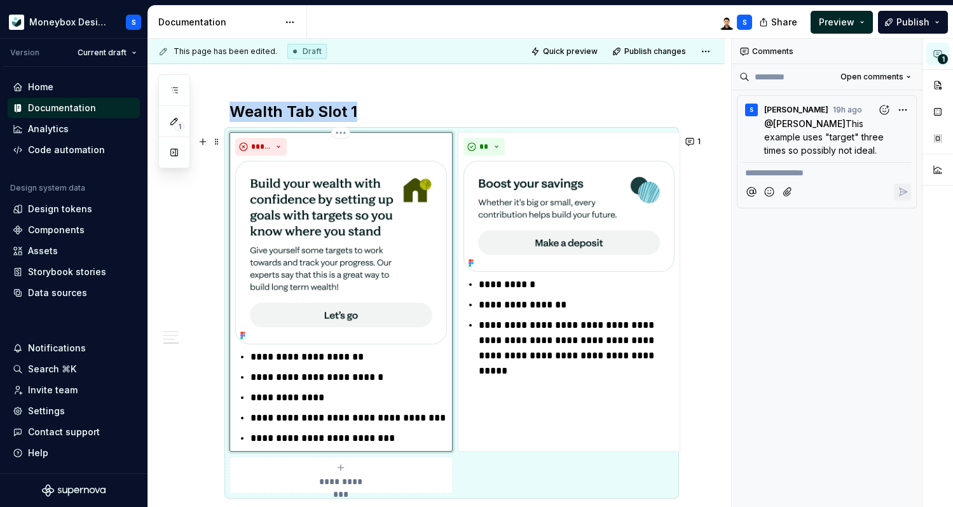
click at [359, 245] on img at bounding box center [341, 253] width 212 height 184
click at [334, 320] on img at bounding box center [341, 253] width 212 height 184
click at [335, 295] on img at bounding box center [341, 253] width 212 height 184
click at [338, 222] on img at bounding box center [341, 253] width 212 height 184
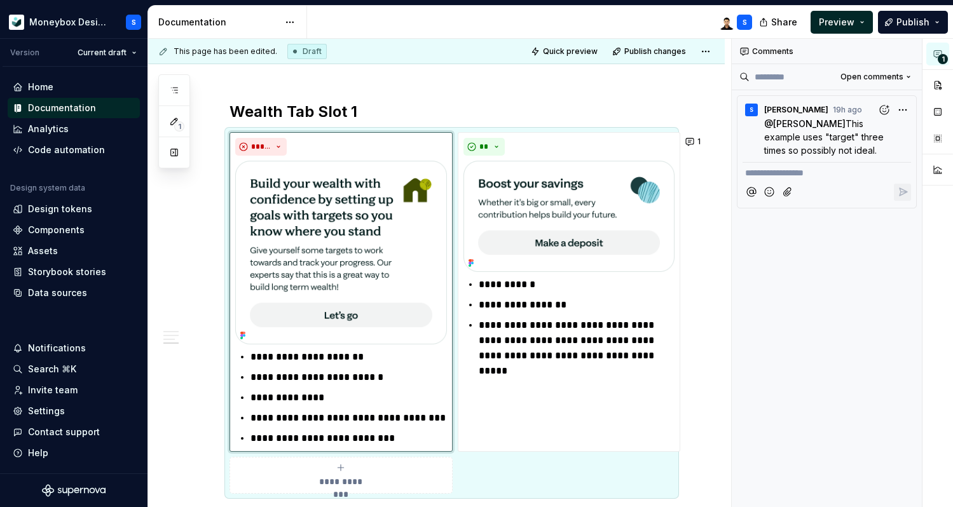
click at [747, 296] on div "**********" at bounding box center [827, 273] width 191 height 469
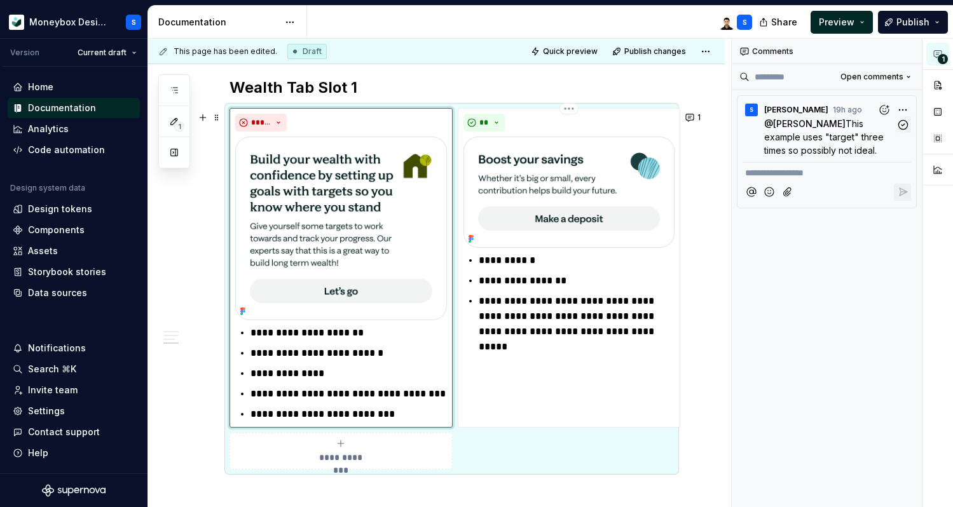
scroll to position [1563, 0]
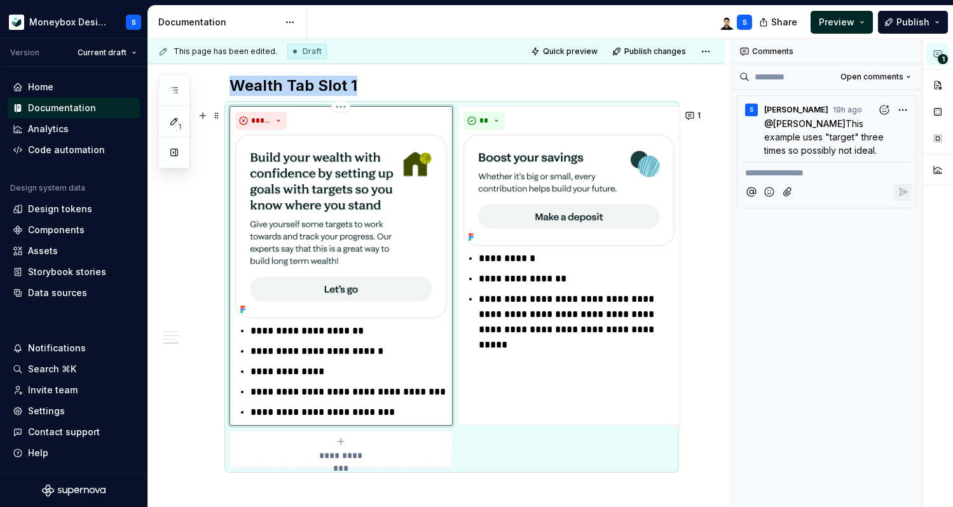
click at [383, 233] on img at bounding box center [341, 227] width 212 height 184
click at [395, 228] on img at bounding box center [341, 227] width 212 height 184
click at [912, 55] on button "button" at bounding box center [909, 52] width 18 height 18
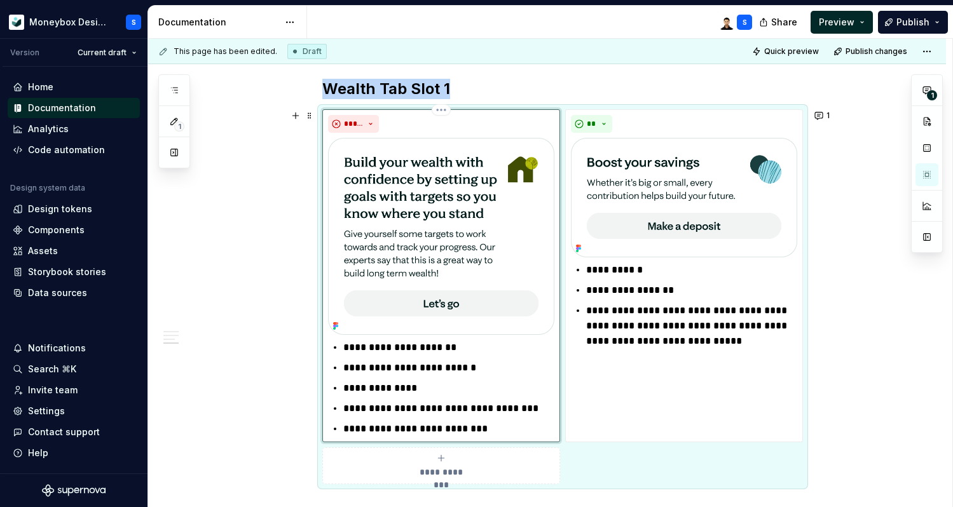
click at [458, 222] on img at bounding box center [441, 236] width 226 height 197
click at [315, 123] on span at bounding box center [309, 116] width 10 height 18
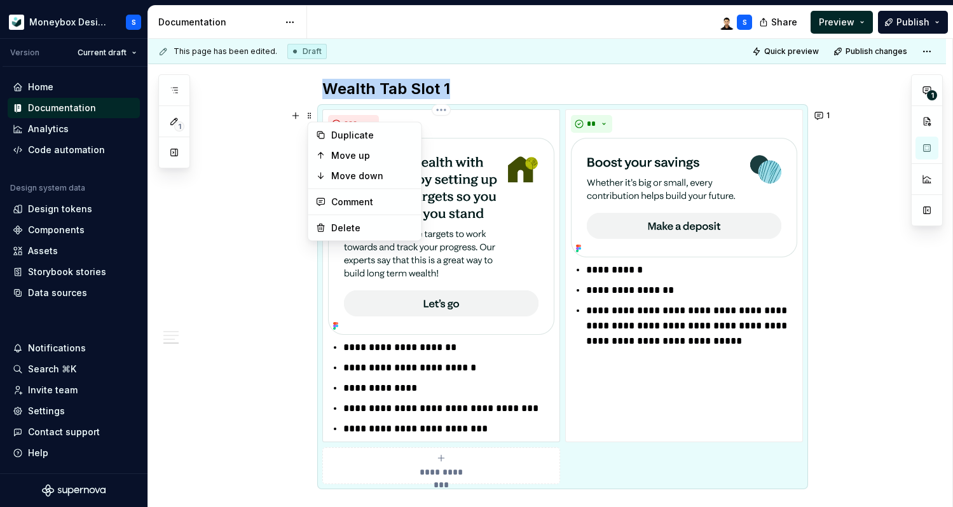
click at [447, 196] on img at bounding box center [441, 236] width 226 height 197
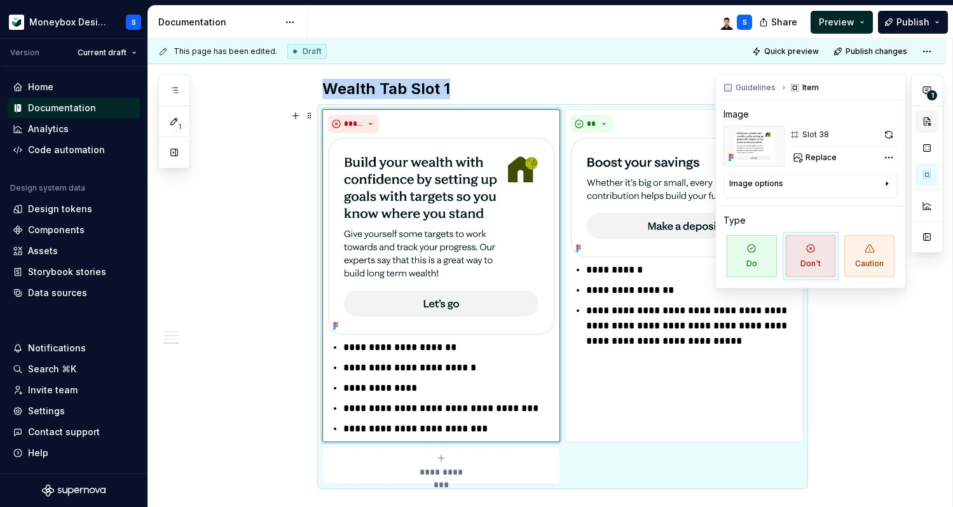
click at [931, 127] on button "button" at bounding box center [926, 121] width 23 height 23
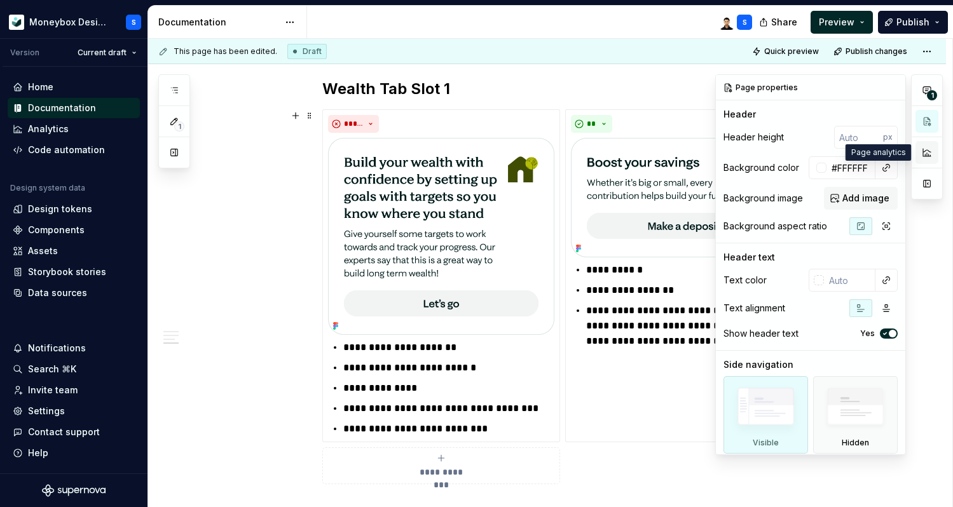
click at [927, 148] on button "button" at bounding box center [926, 152] width 23 height 23
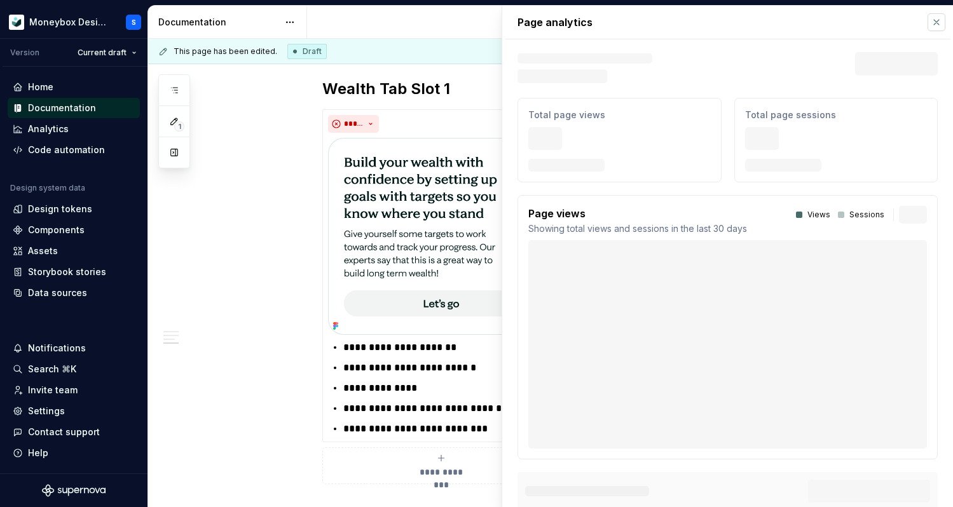
click at [938, 22] on button "button" at bounding box center [936, 22] width 18 height 18
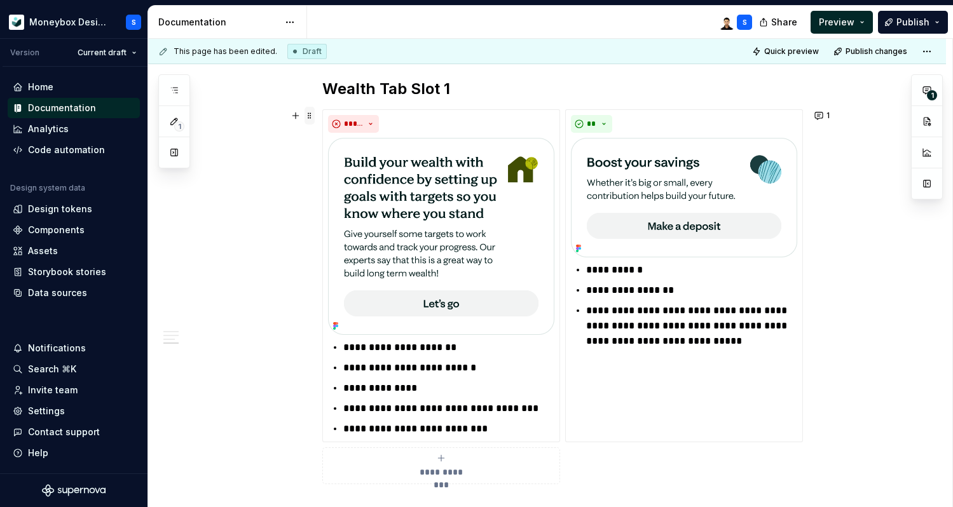
click at [313, 118] on span at bounding box center [309, 116] width 10 height 18
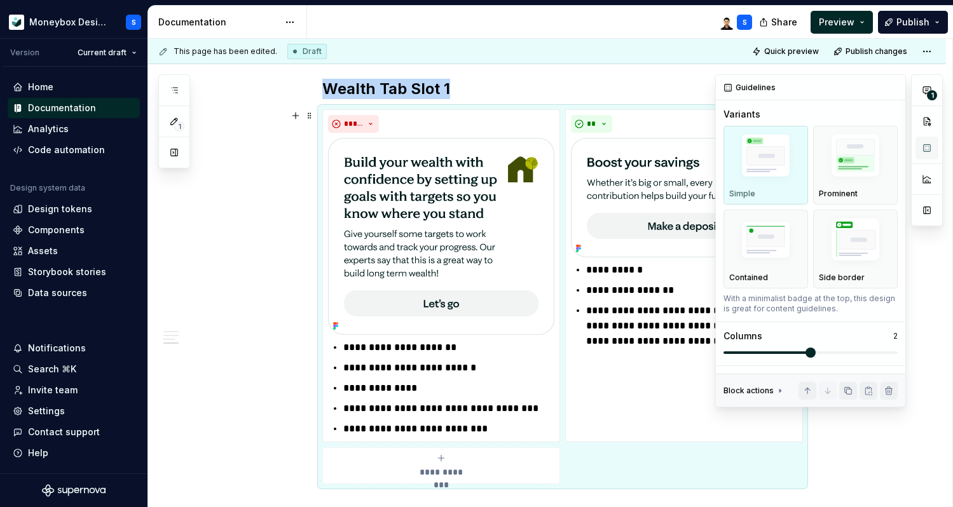
click at [932, 154] on button "button" at bounding box center [926, 148] width 23 height 23
click at [395, 181] on img at bounding box center [441, 236] width 226 height 197
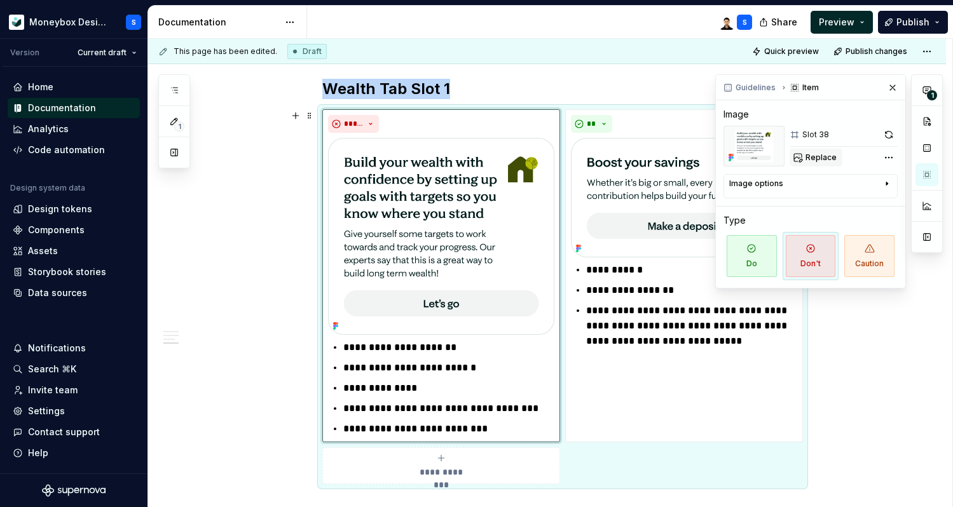
click at [828, 156] on span "Replace" at bounding box center [820, 158] width 31 height 10
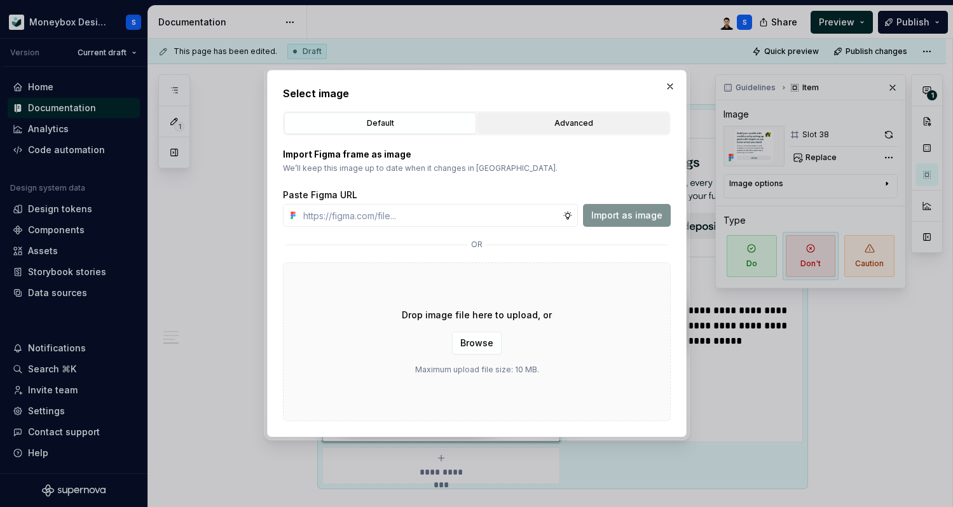
click at [516, 133] on button "Advanced" at bounding box center [573, 124] width 192 height 22
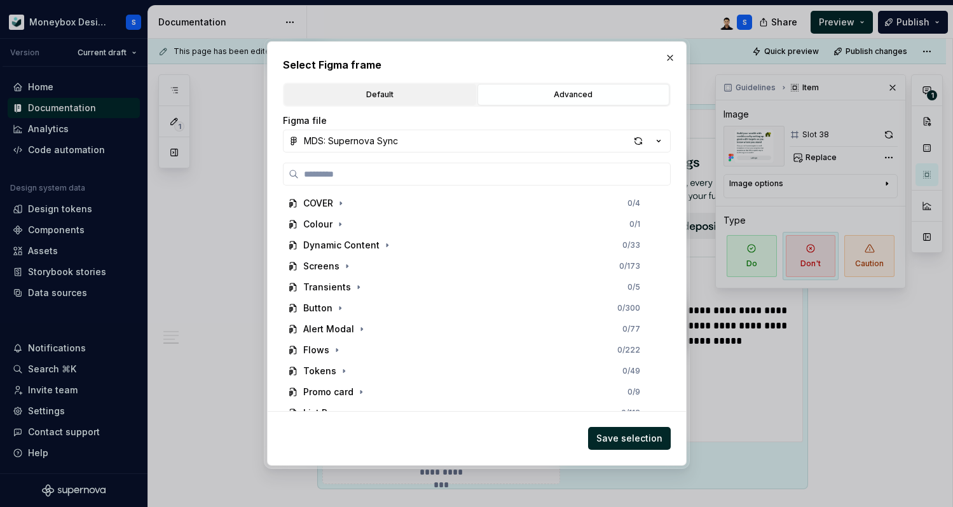
click at [428, 97] on div "Default" at bounding box center [380, 94] width 183 height 13
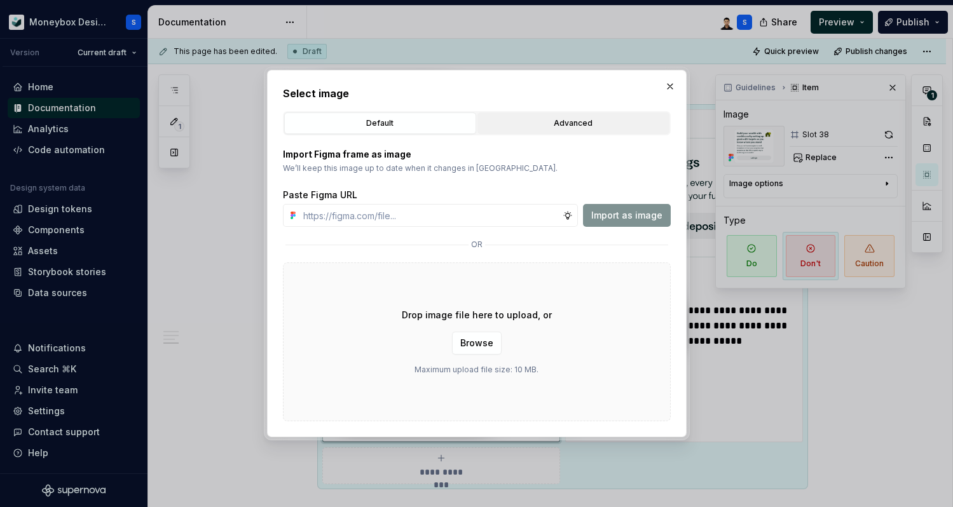
click at [558, 113] on button "Advanced" at bounding box center [573, 124] width 192 height 22
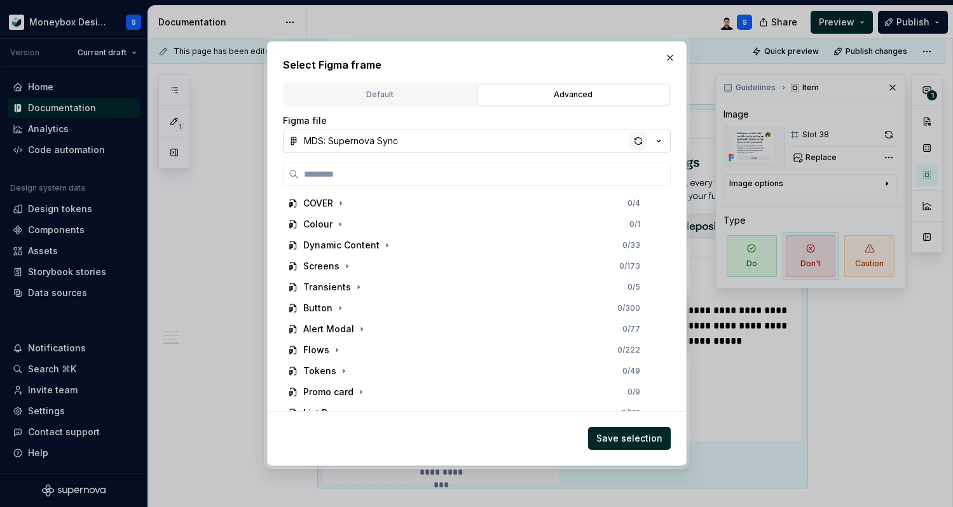
click at [638, 142] on div "button" at bounding box center [638, 141] width 18 height 18
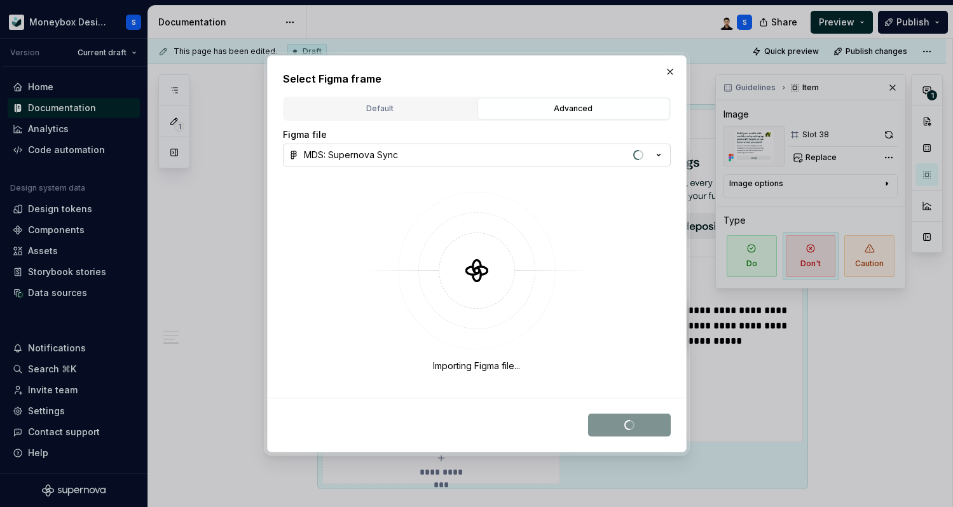
type textarea "*"
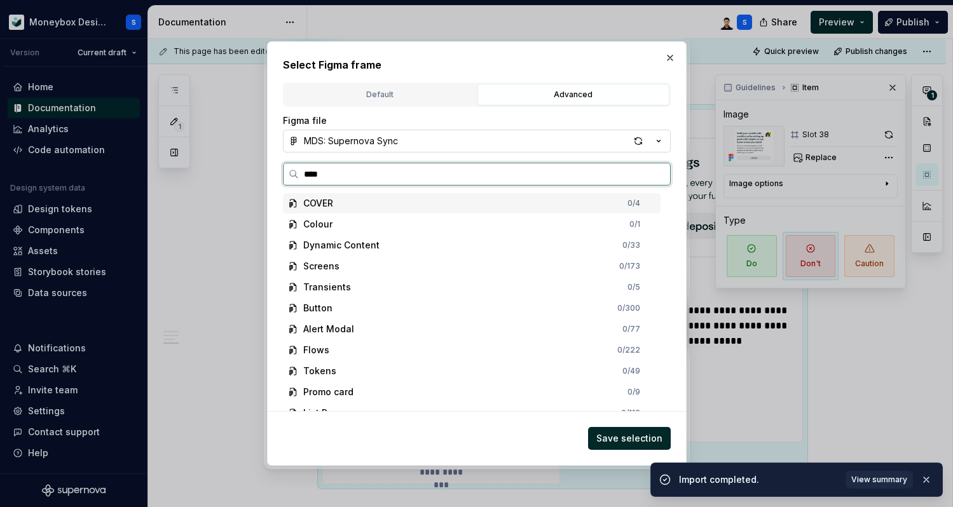
type input "****"
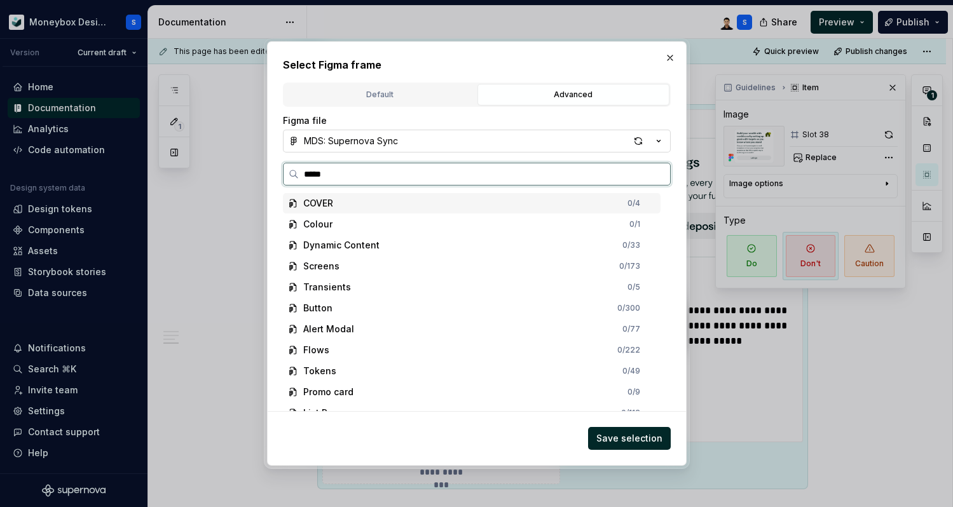
type textarea "*"
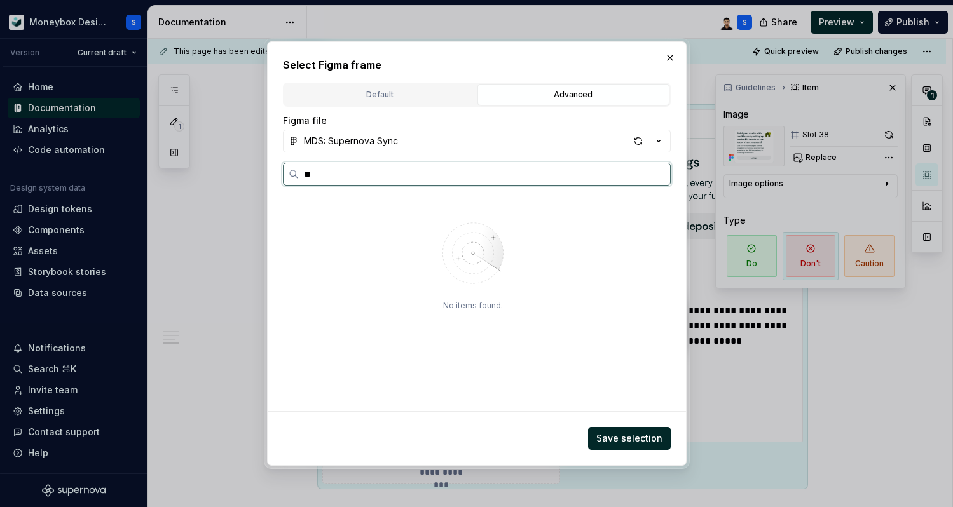
type input "*"
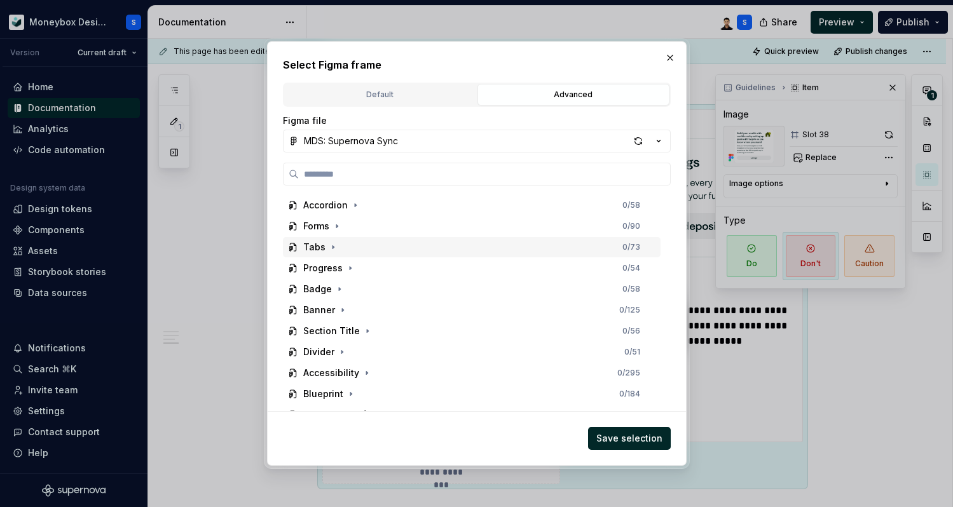
scroll to position [409, 0]
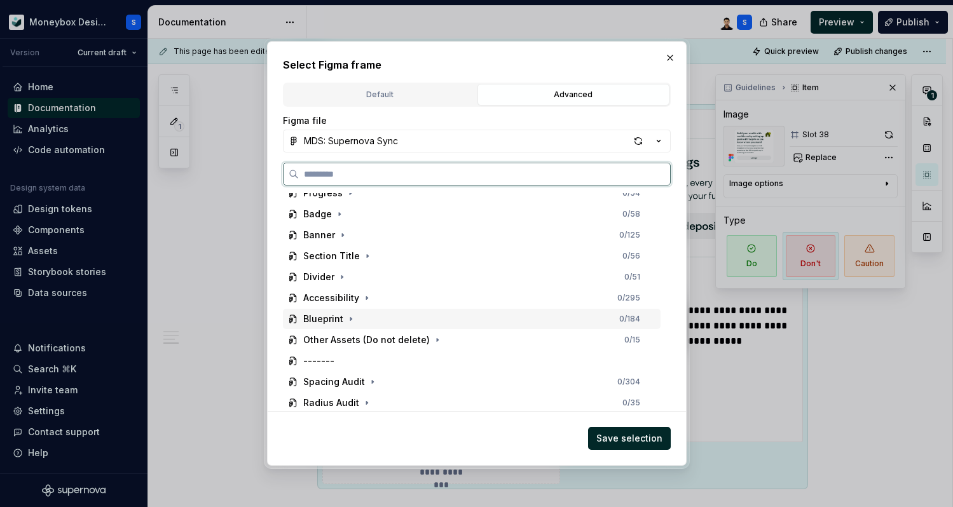
click at [406, 315] on div "Blueprint 0 / 184" at bounding box center [472, 319] width 378 height 20
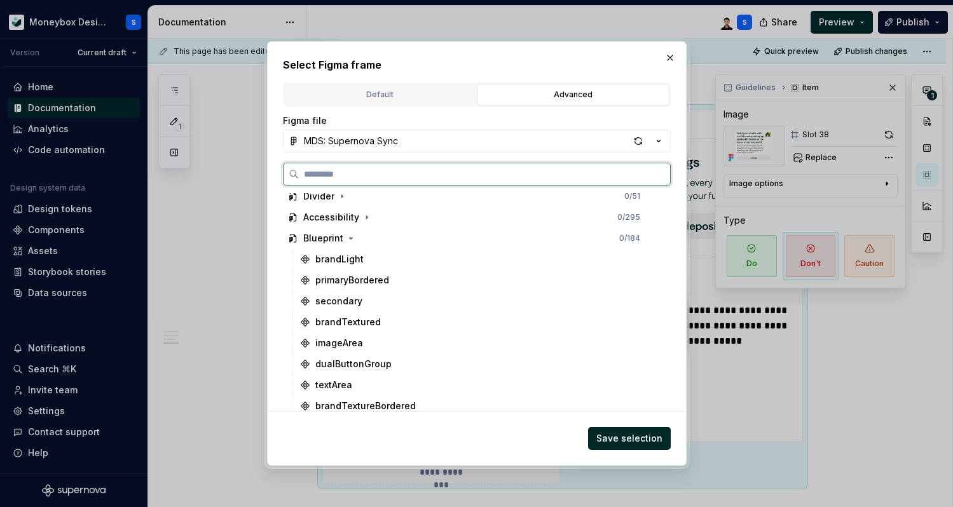
scroll to position [438, 0]
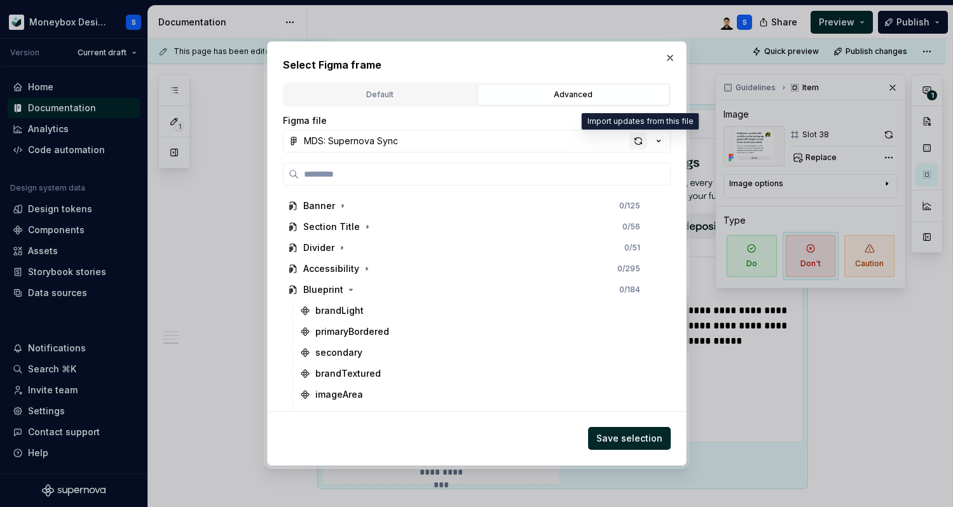
click at [637, 145] on div "button" at bounding box center [638, 141] width 18 height 18
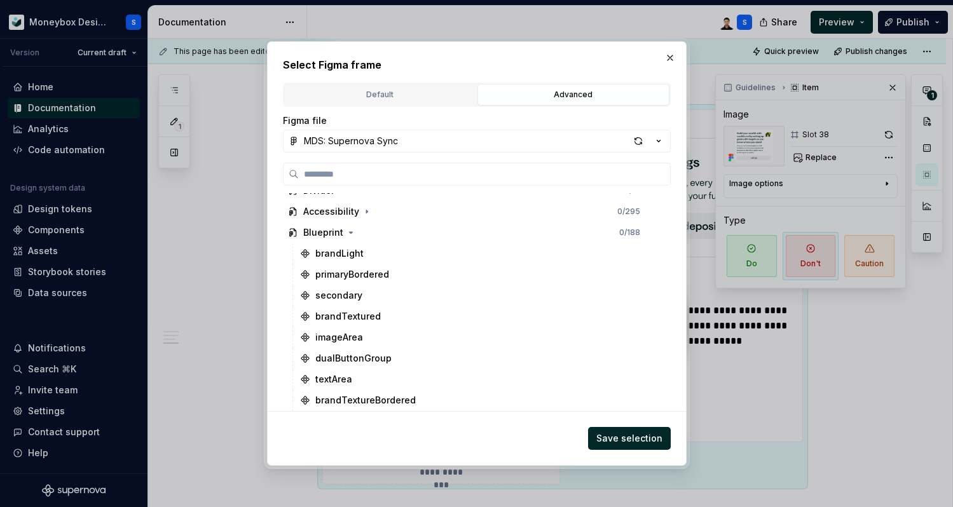
scroll to position [483, 0]
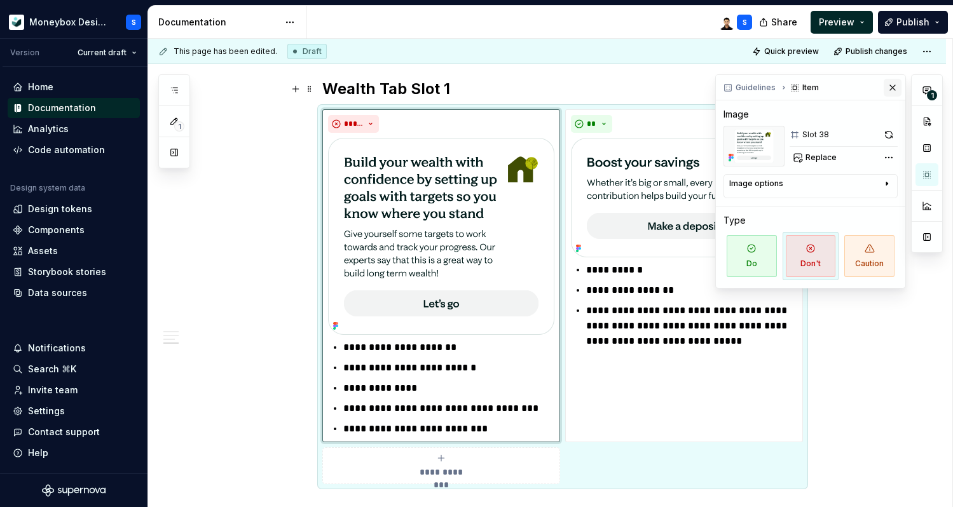
click at [896, 88] on button "button" at bounding box center [893, 88] width 18 height 18
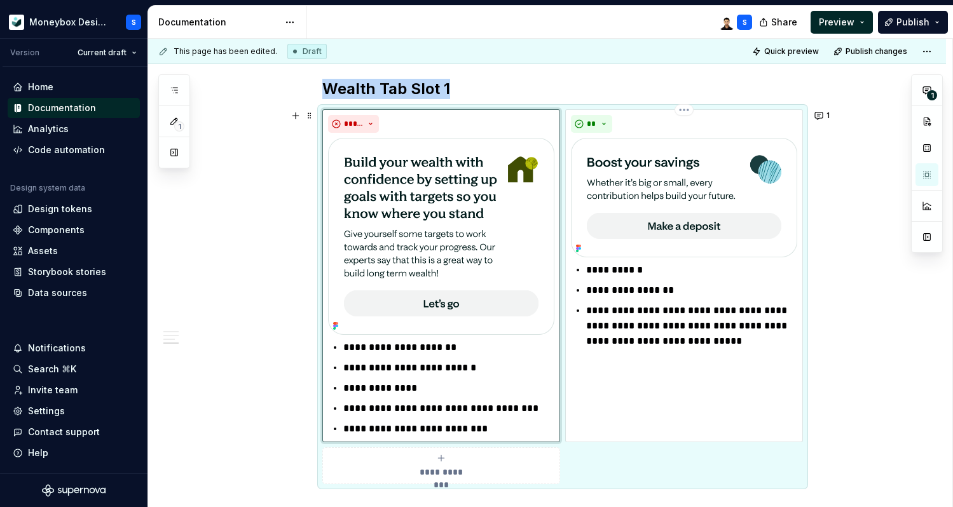
click at [667, 348] on div "**********" at bounding box center [684, 275] width 238 height 333
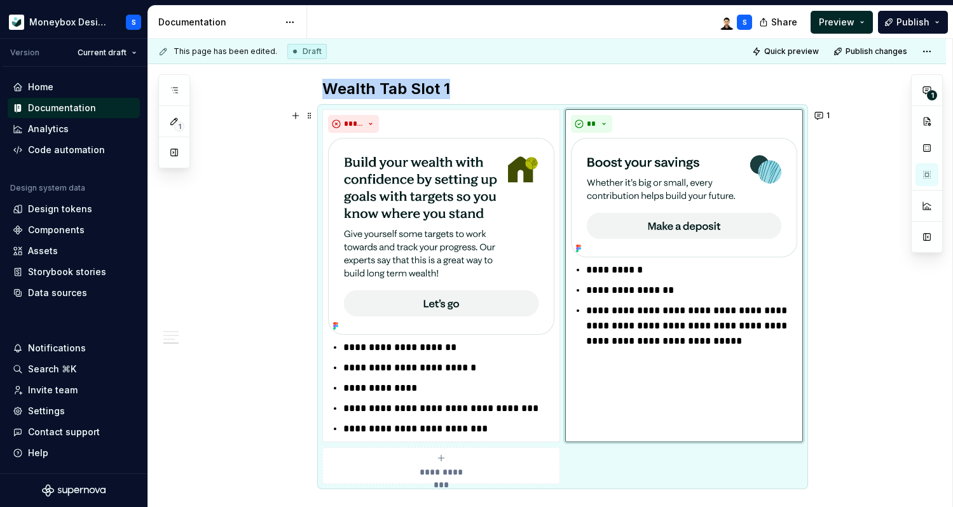
click at [537, 385] on p "**********" at bounding box center [448, 388] width 211 height 15
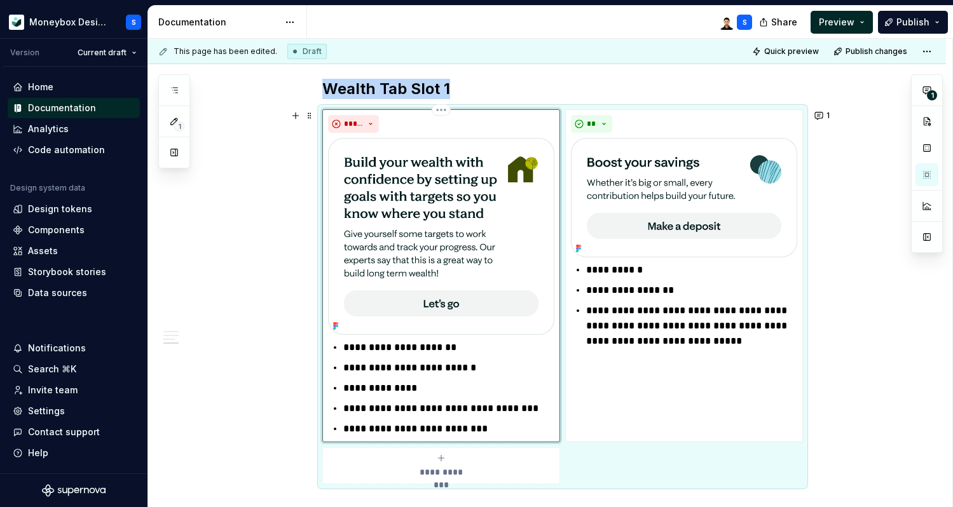
click at [430, 221] on img at bounding box center [441, 236] width 226 height 197
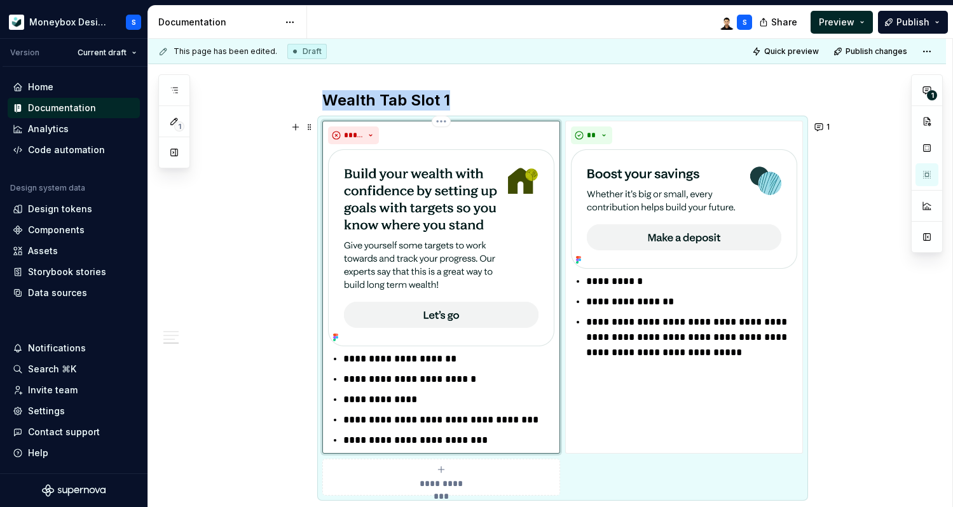
scroll to position [1586, 0]
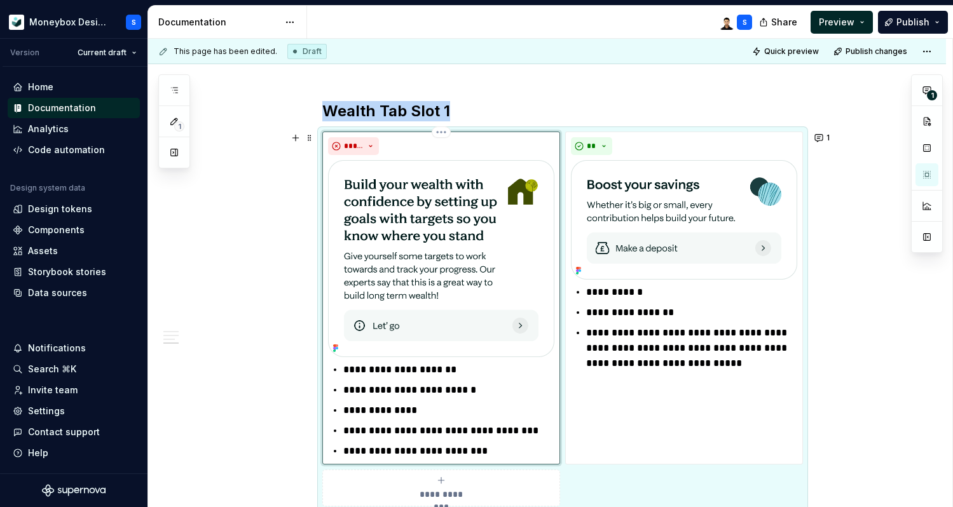
click at [470, 234] on img at bounding box center [441, 258] width 226 height 197
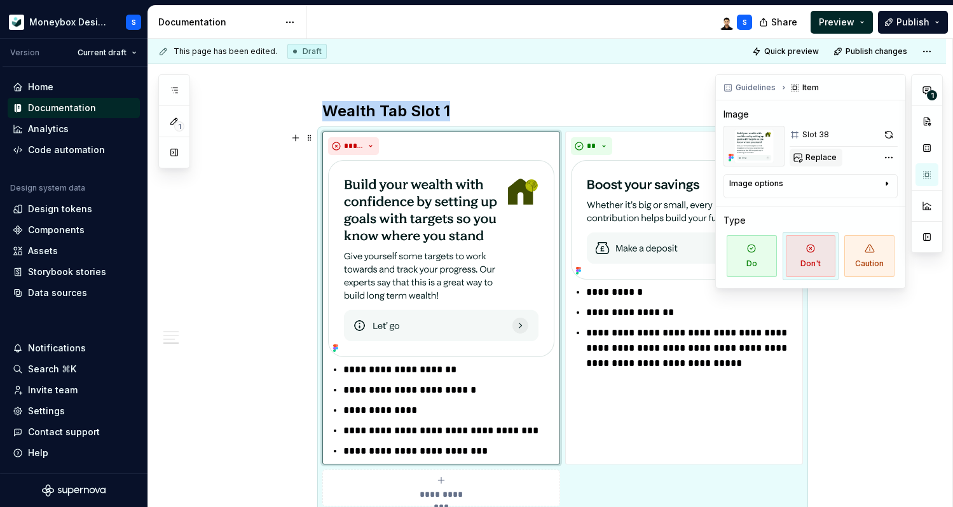
click at [823, 156] on span "Replace" at bounding box center [820, 158] width 31 height 10
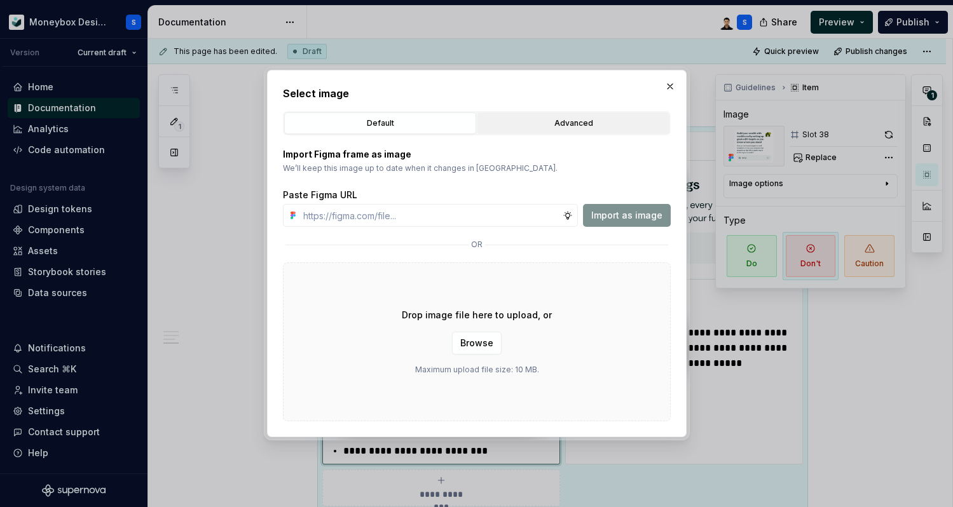
type textarea "*"
type input "https://www.figma.com/design/hMJO9qiZWpnsZnCr6F1yer/MDS--Supernova-Sync?node-id…"
click at [630, 217] on span "Import as image" at bounding box center [626, 215] width 71 height 13
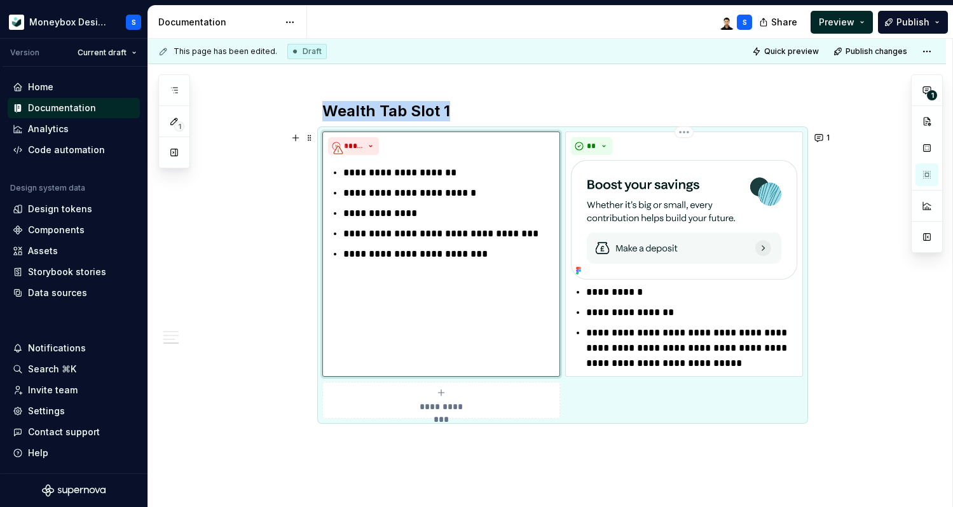
click at [655, 207] on img at bounding box center [684, 220] width 226 height 120
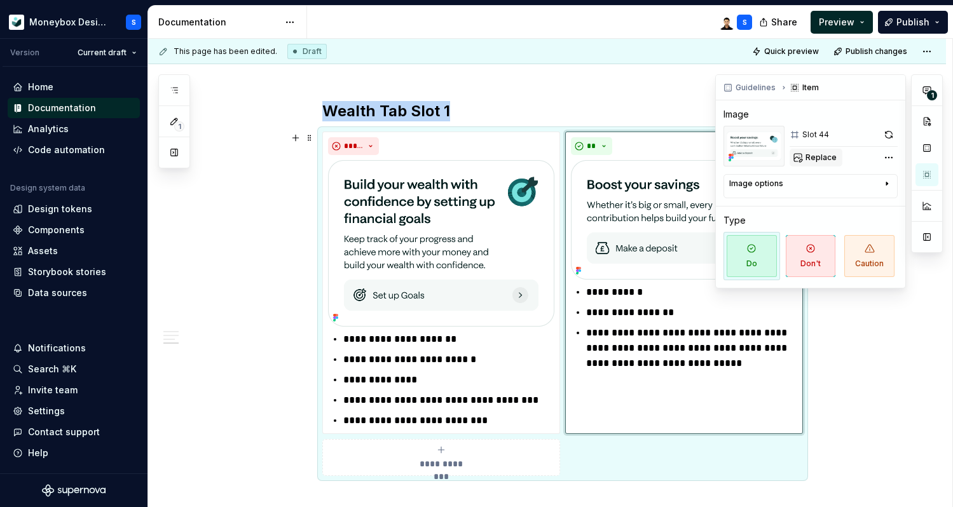
click at [820, 160] on span "Replace" at bounding box center [820, 158] width 31 height 10
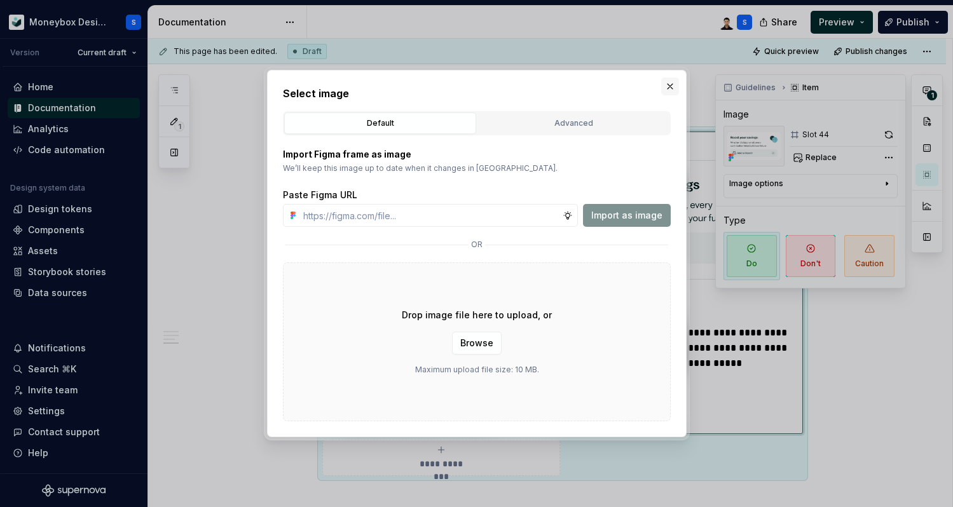
click at [669, 86] on button "button" at bounding box center [670, 87] width 18 height 18
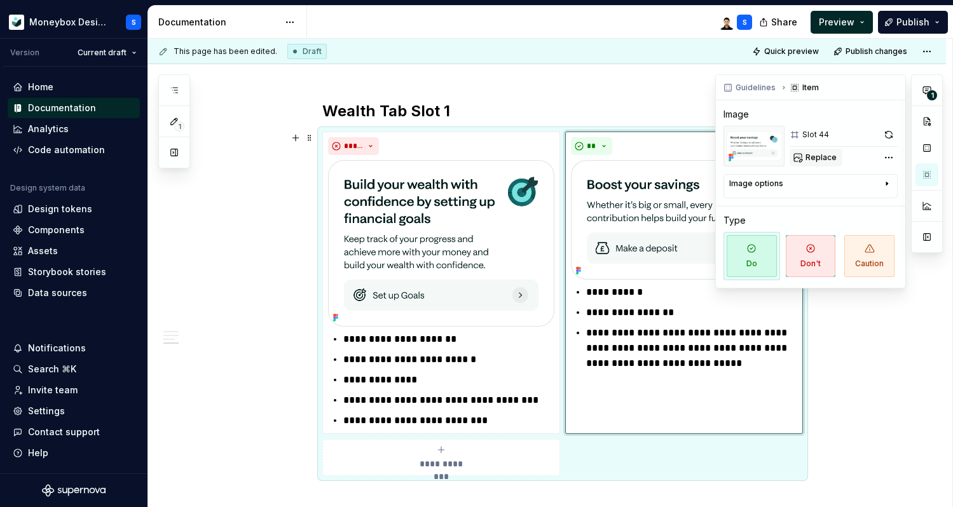
click at [820, 161] on span "Replace" at bounding box center [820, 158] width 31 height 10
type textarea "*"
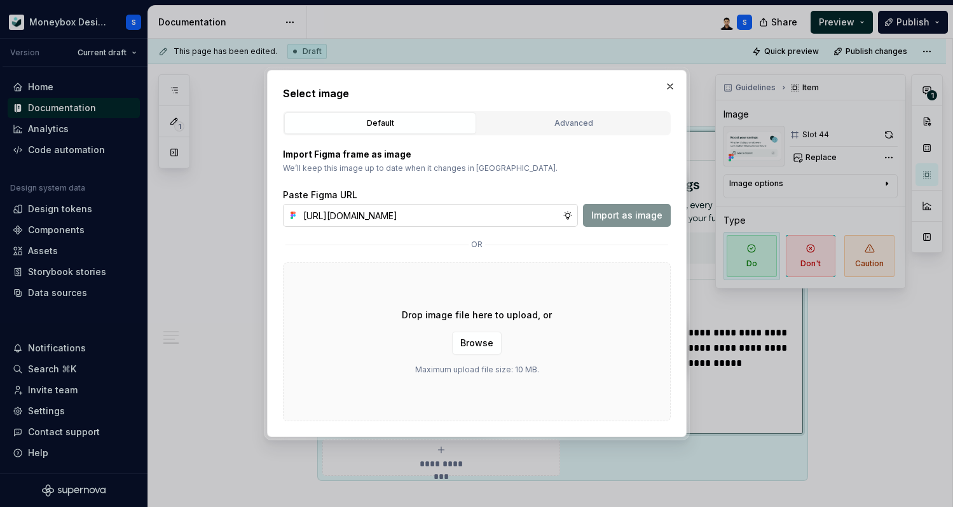
scroll to position [0, 283]
type input "https://www.figma.com/design/hMJO9qiZWpnsZnCr6F1yer/MDS--Supernova-Sync?node-id…"
click at [639, 220] on span "Import as image" at bounding box center [626, 215] width 71 height 13
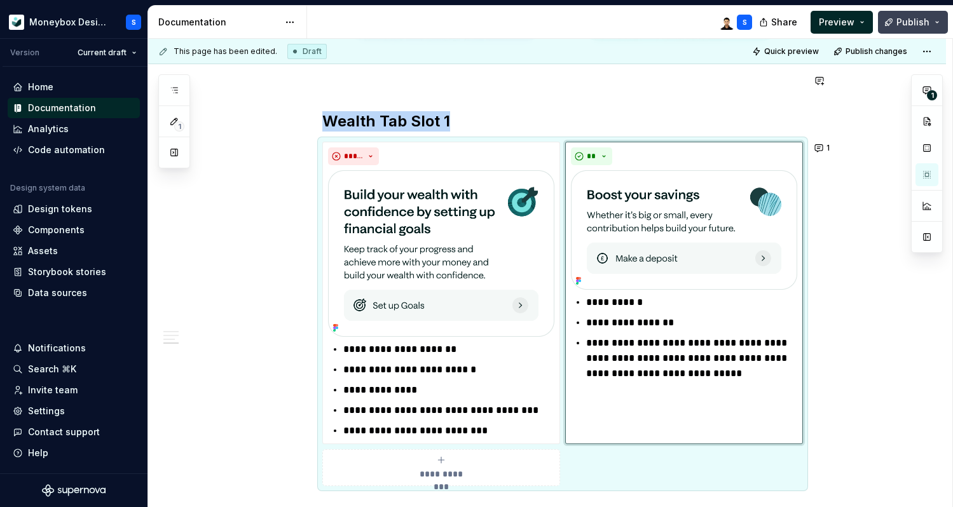
click at [910, 29] on button "Publish" at bounding box center [913, 22] width 70 height 23
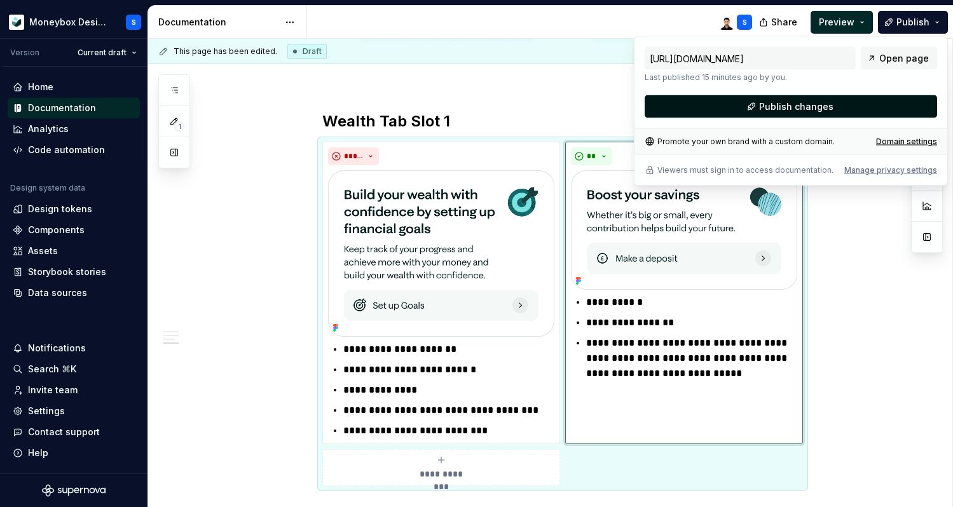
click at [805, 110] on span "Publish changes" at bounding box center [796, 106] width 74 height 13
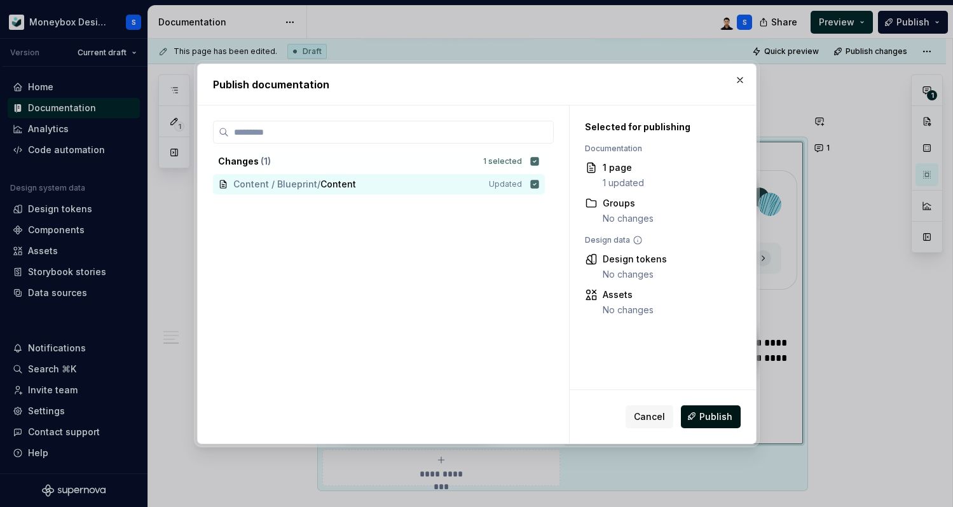
click at [721, 418] on span "Publish" at bounding box center [715, 416] width 33 height 13
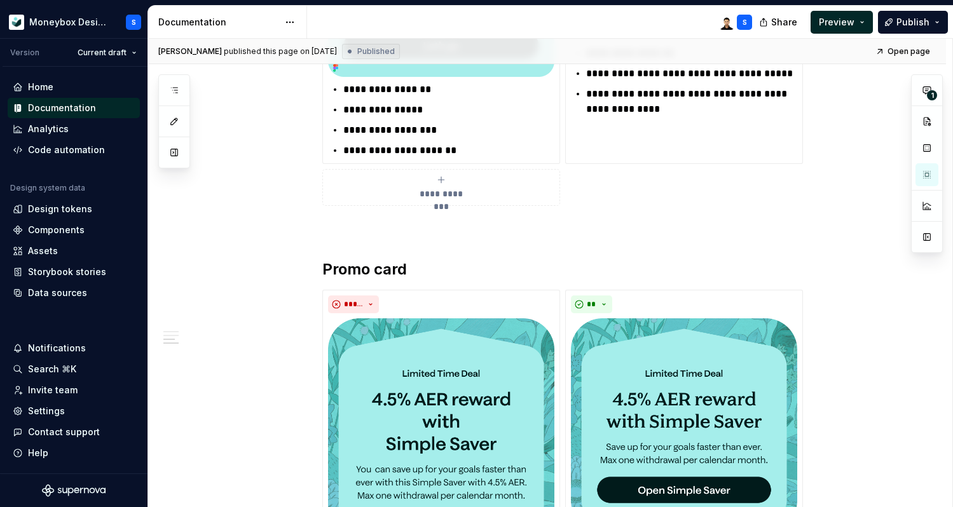
scroll to position [133, 0]
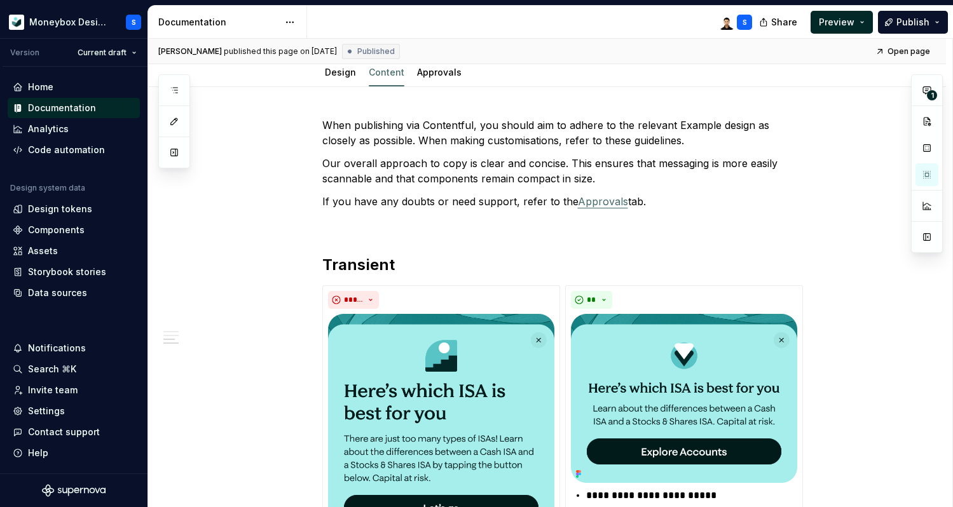
type textarea "*"
